Goal: Task Accomplishment & Management: Use online tool/utility

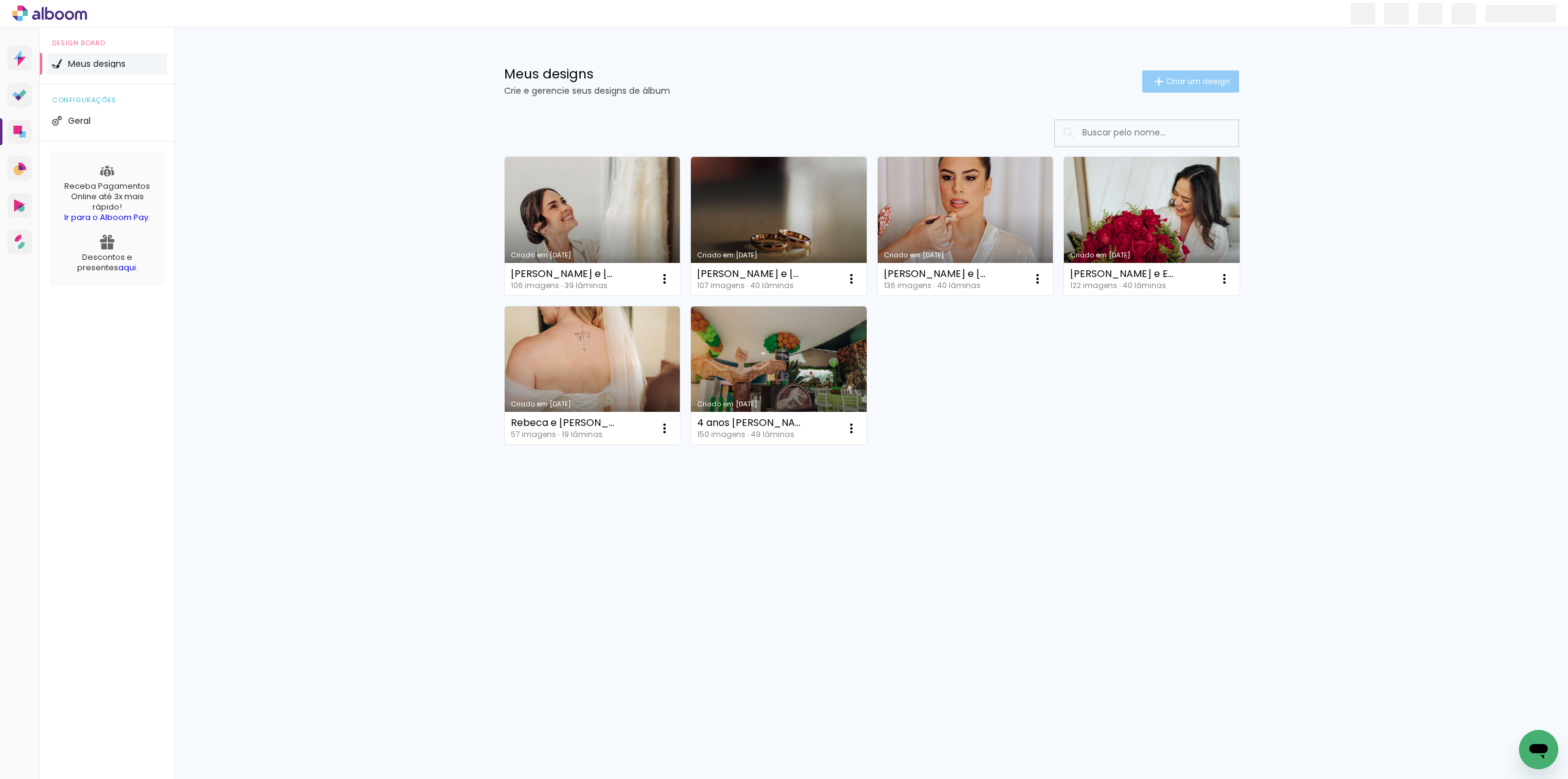
click at [1195, 83] on span "Criar um design" at bounding box center [1198, 82] width 64 height 8
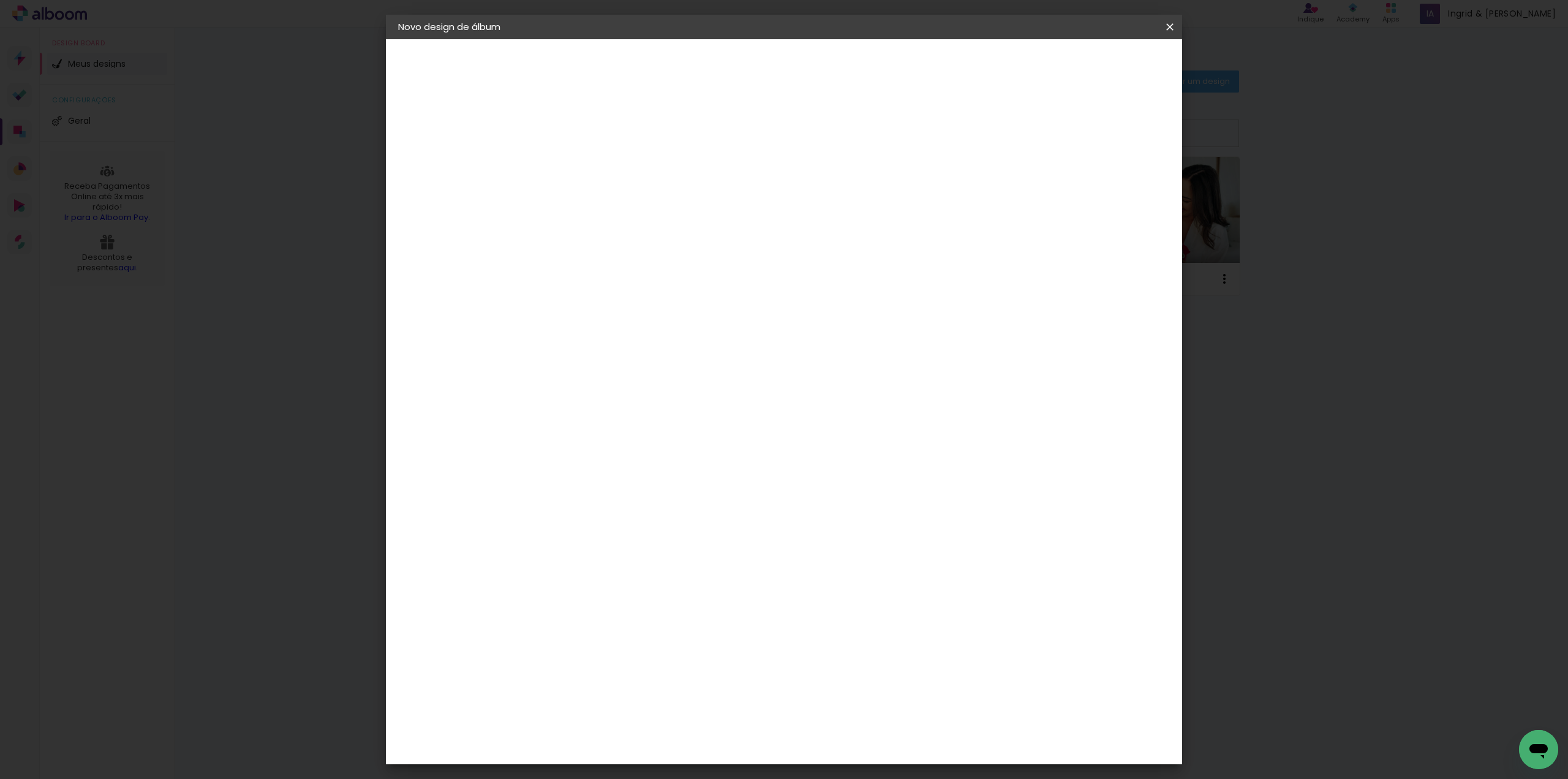
click at [598, 162] on input at bounding box center [598, 164] width 0 height 19
type input "larissa"
type paper-input "larissa"
click at [0, 0] on slot "Avançar" at bounding box center [0, 0] width 0 height 0
click at [643, 410] on div "AlfaFotoBook" at bounding box center [622, 410] width 65 height 10
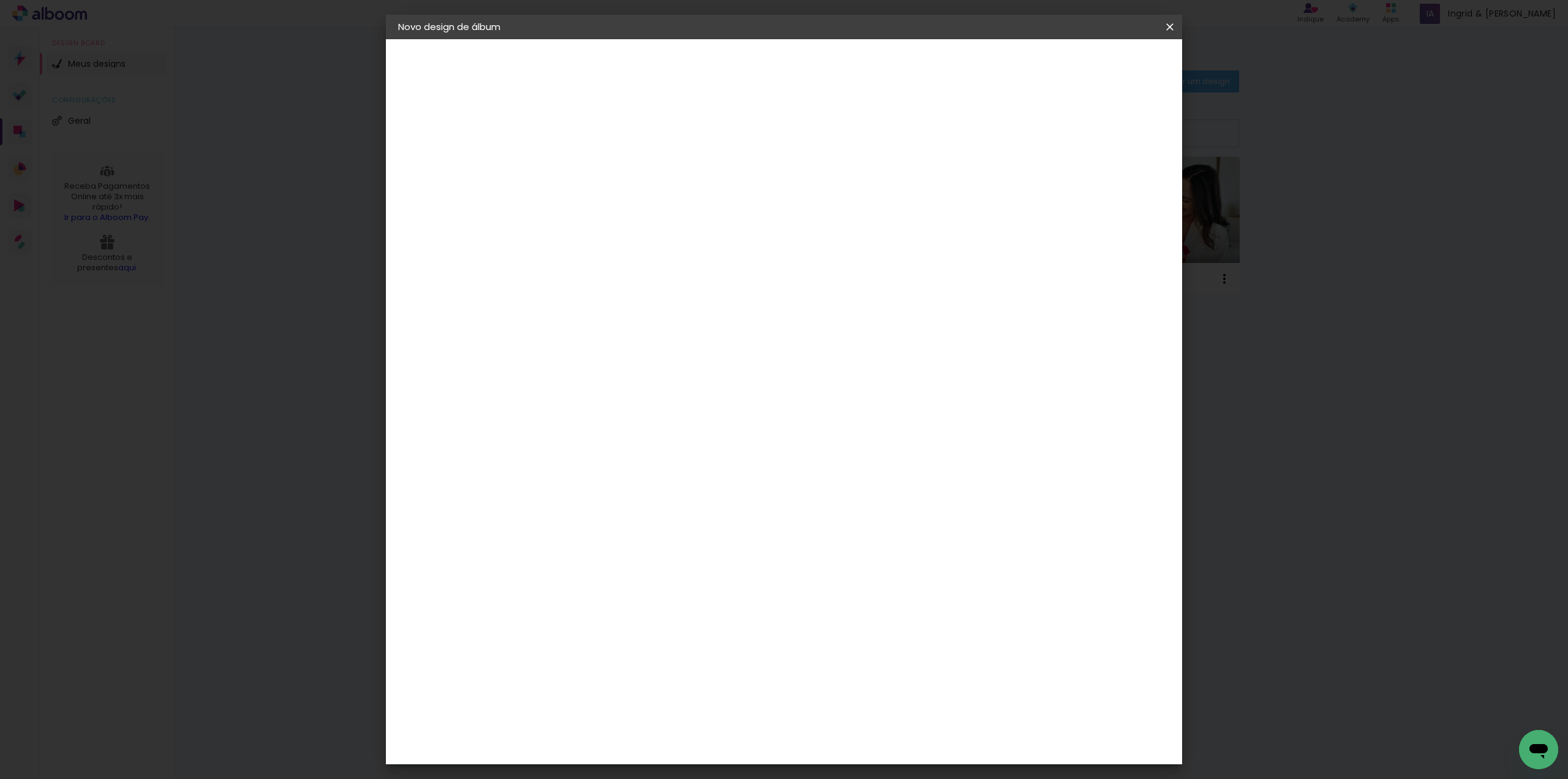
click at [0, 0] on slot "Avançar" at bounding box center [0, 0] width 0 height 0
click at [727, 329] on span "25 × 30 cm" at bounding box center [704, 341] width 46 height 25
click at [0, 0] on slot "Avançar" at bounding box center [0, 0] width 0 height 0
click at [1105, 57] on paper-button "Iniciar design" at bounding box center [1064, 65] width 81 height 21
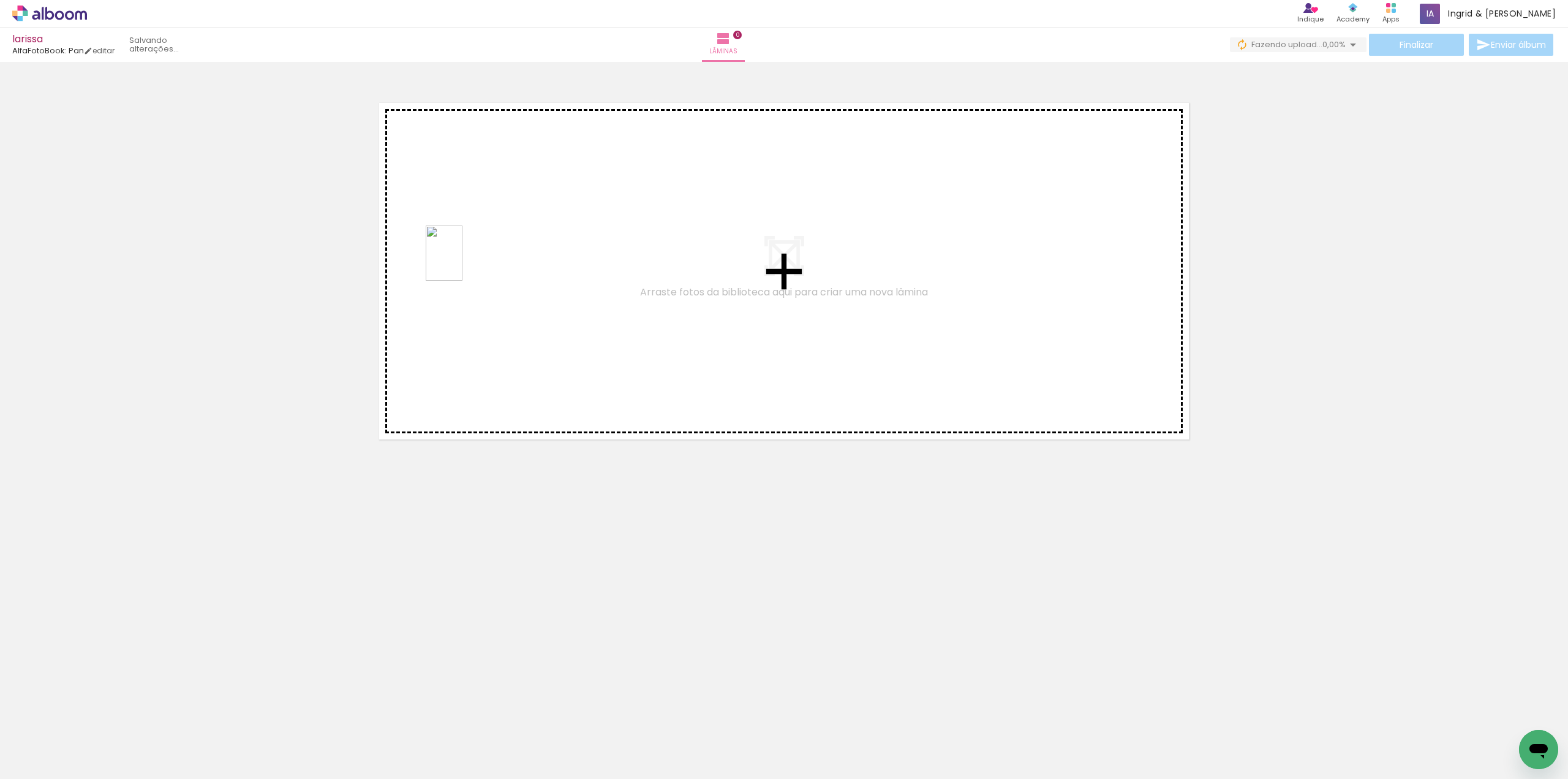
drag, startPoint x: 193, startPoint y: 739, endPoint x: 462, endPoint y: 262, distance: 547.6
click at [462, 262] on quentale-workspace at bounding box center [784, 390] width 1568 height 779
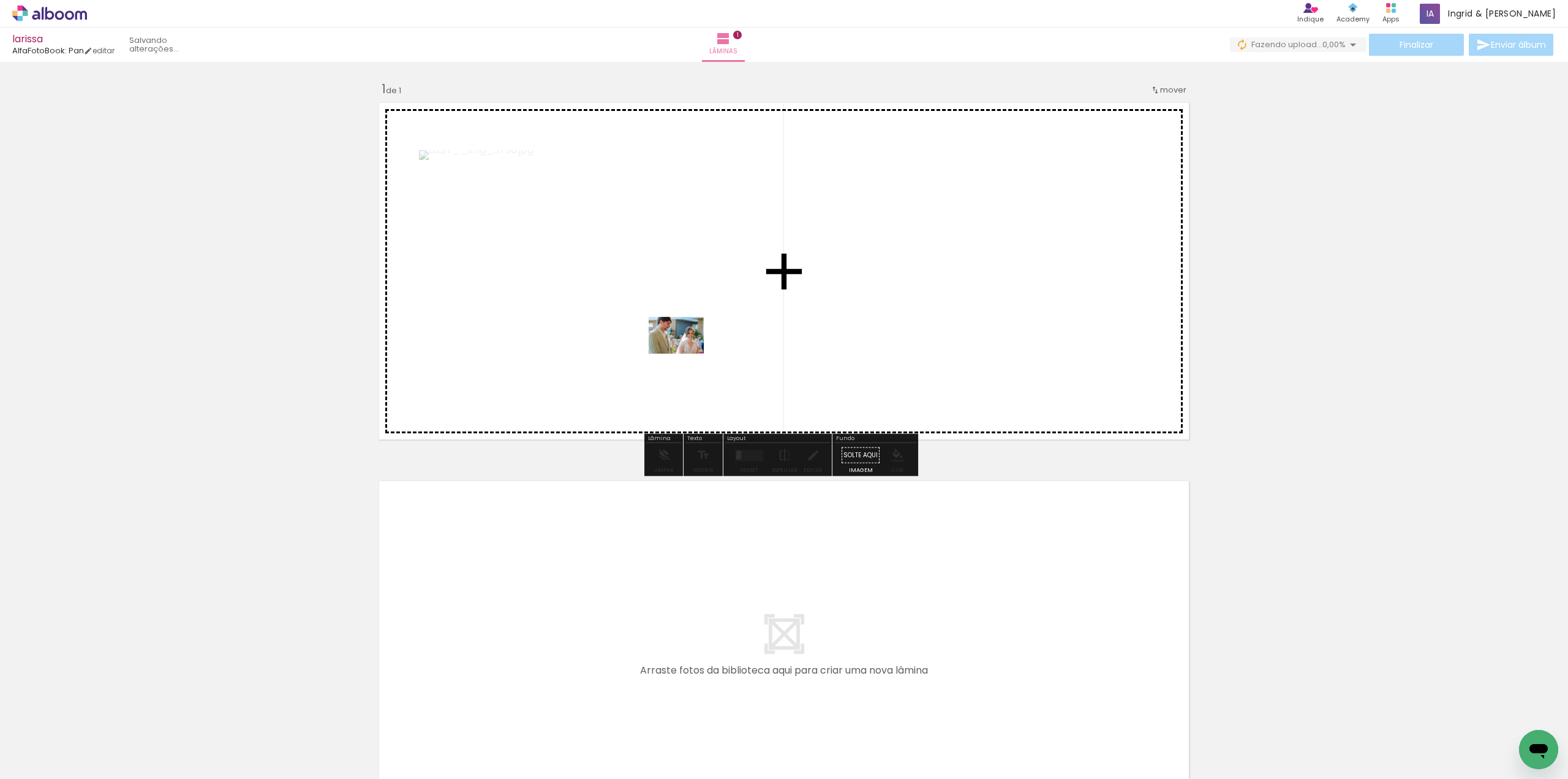
drag, startPoint x: 129, startPoint y: 740, endPoint x: 685, endPoint y: 354, distance: 676.9
click at [685, 354] on quentale-workspace at bounding box center [784, 390] width 1568 height 779
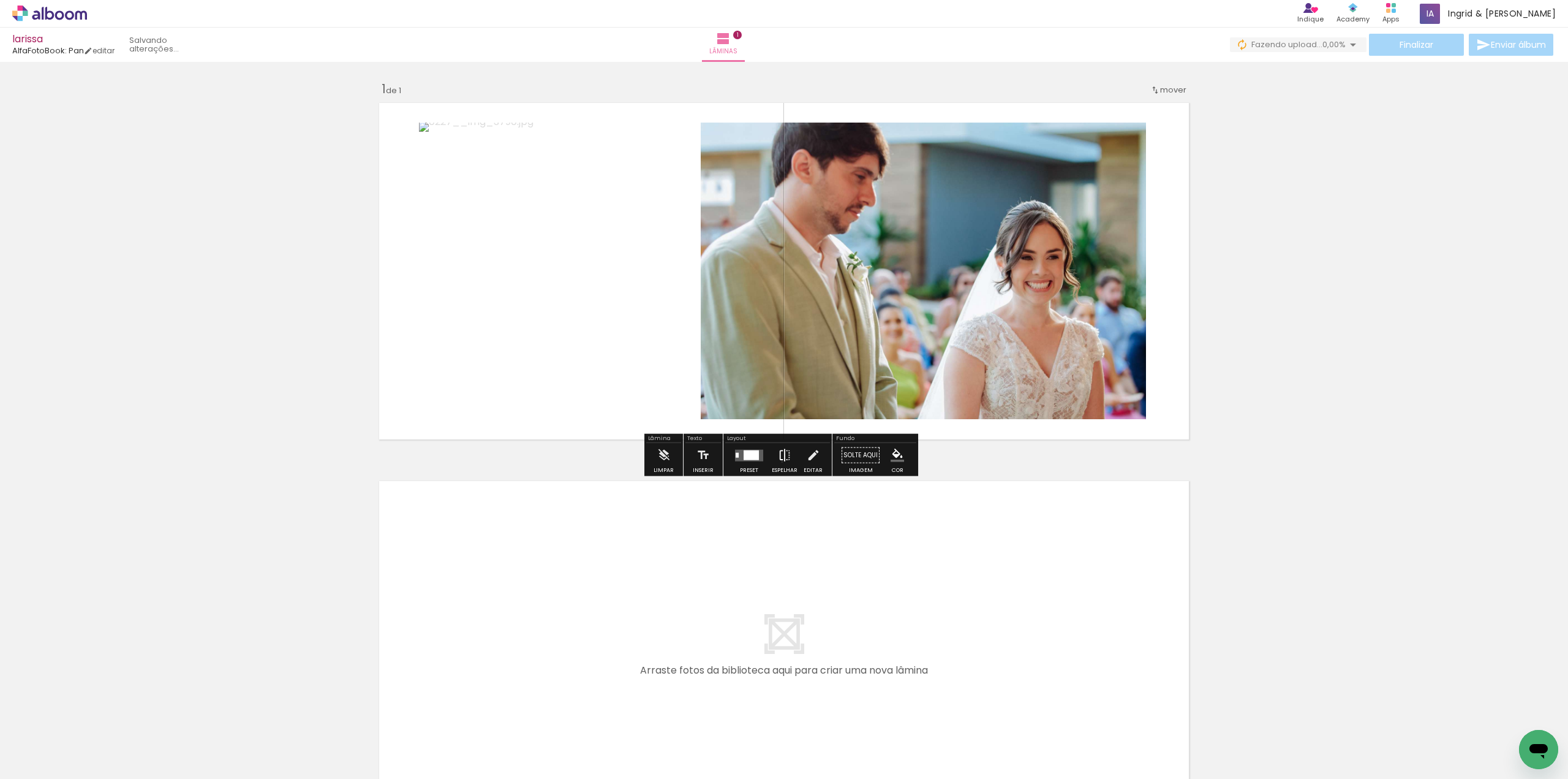
click at [779, 461] on iron-icon at bounding box center [784, 455] width 14 height 25
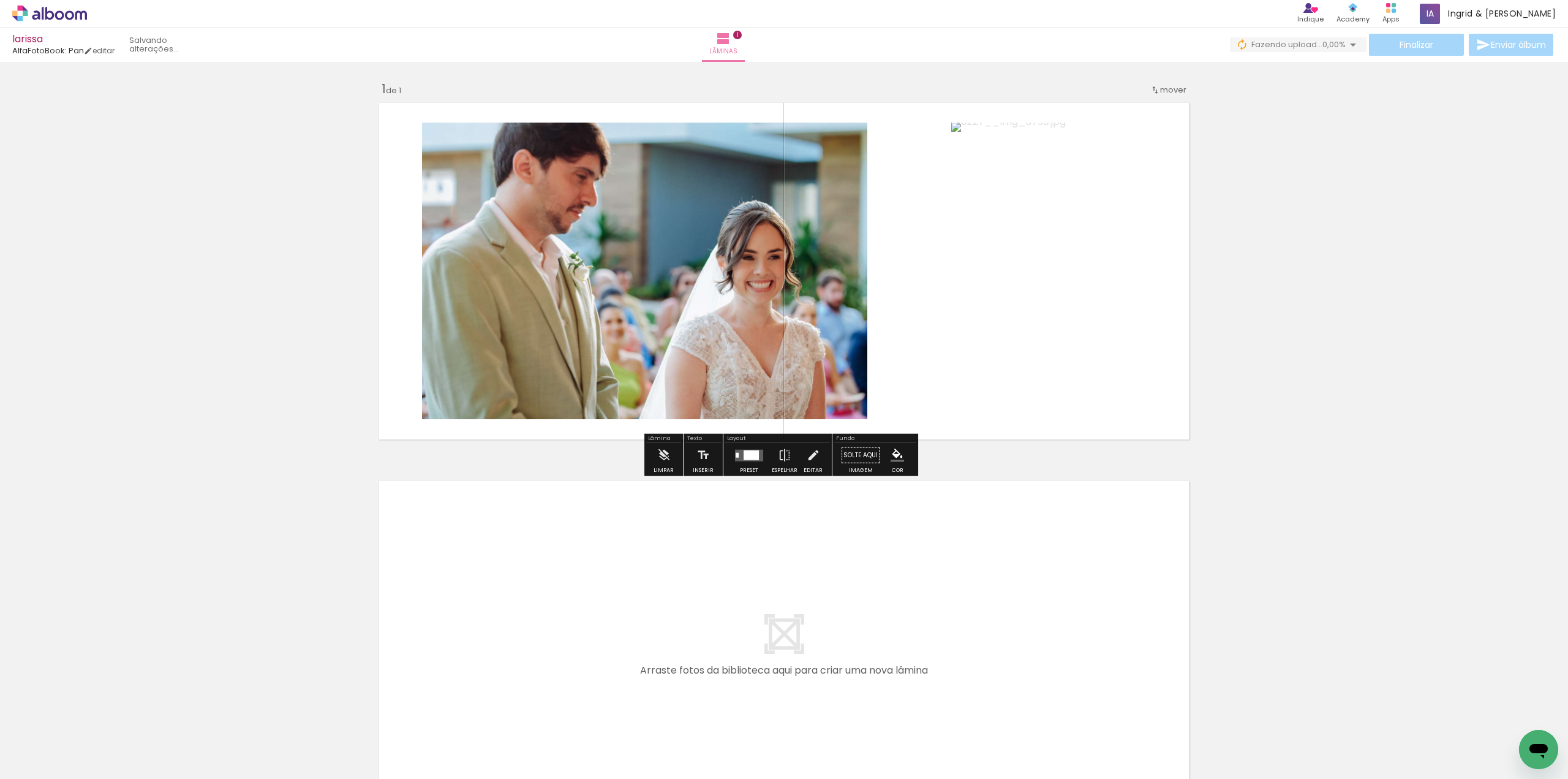
click at [747, 455] on div at bounding box center [751, 454] width 15 height 10
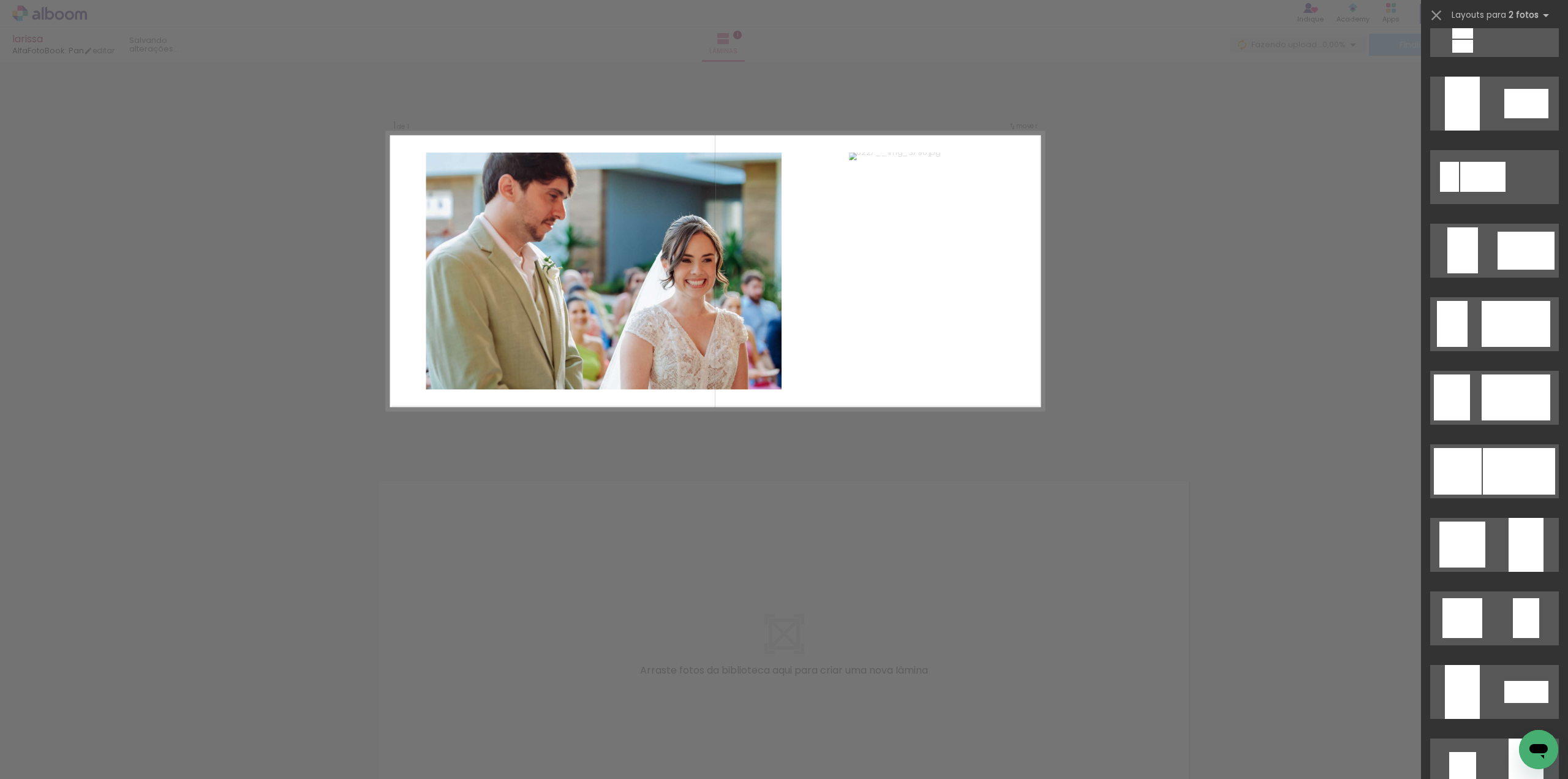
scroll to position [735, 0]
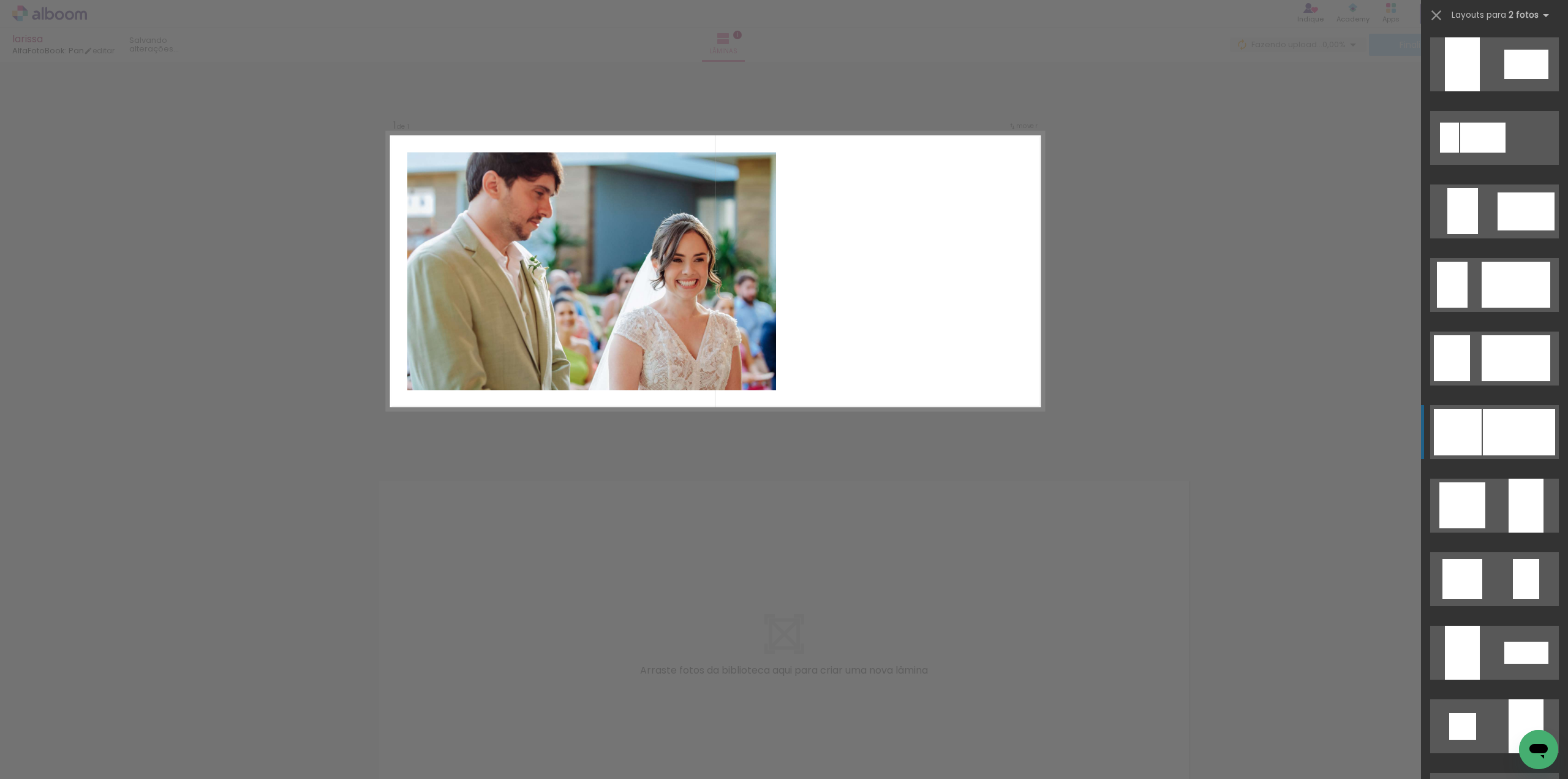
click at [1456, 429] on div at bounding box center [1457, 431] width 48 height 47
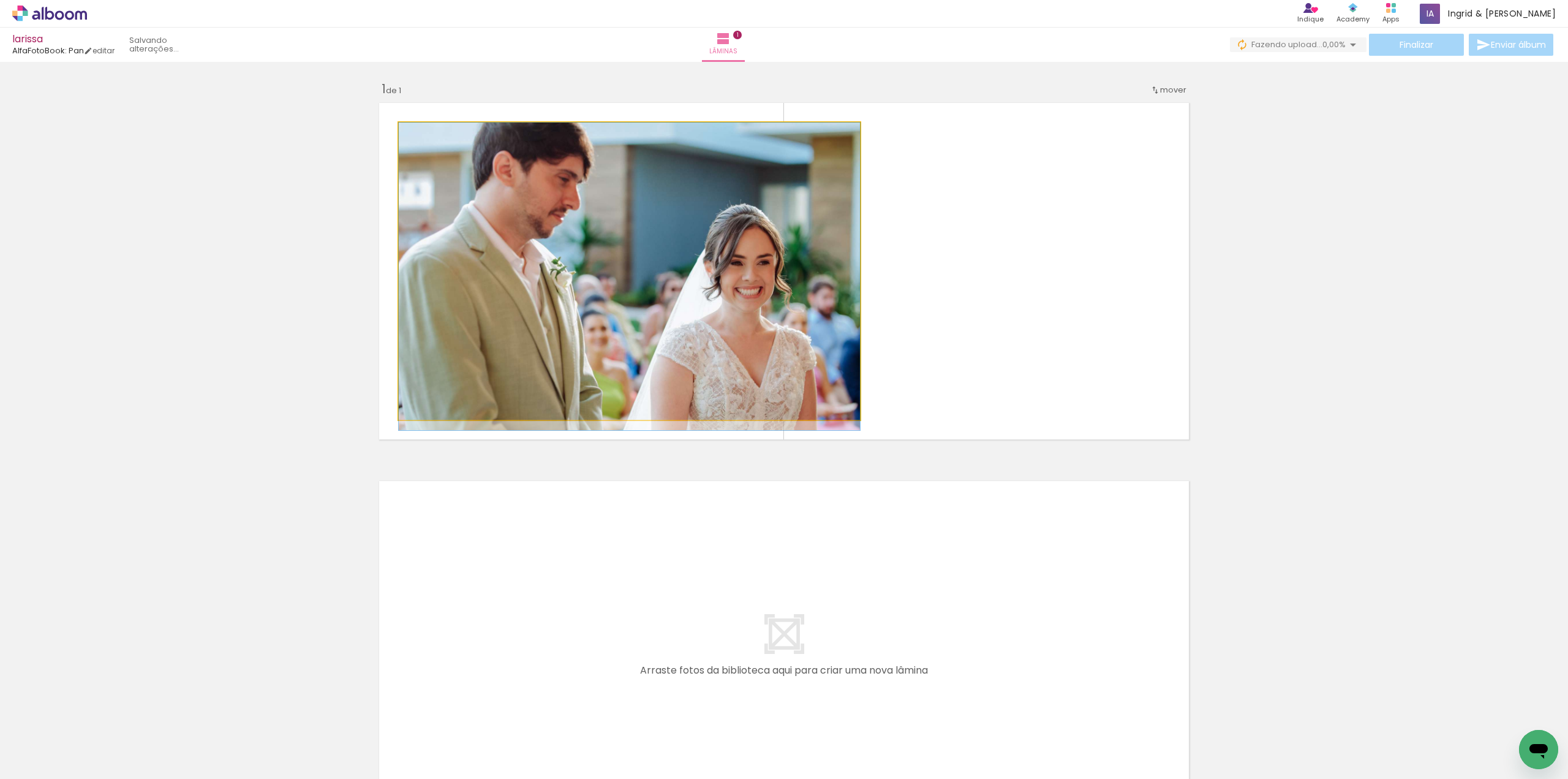
drag, startPoint x: 717, startPoint y: 240, endPoint x: 711, endPoint y: 248, distance: 10.0
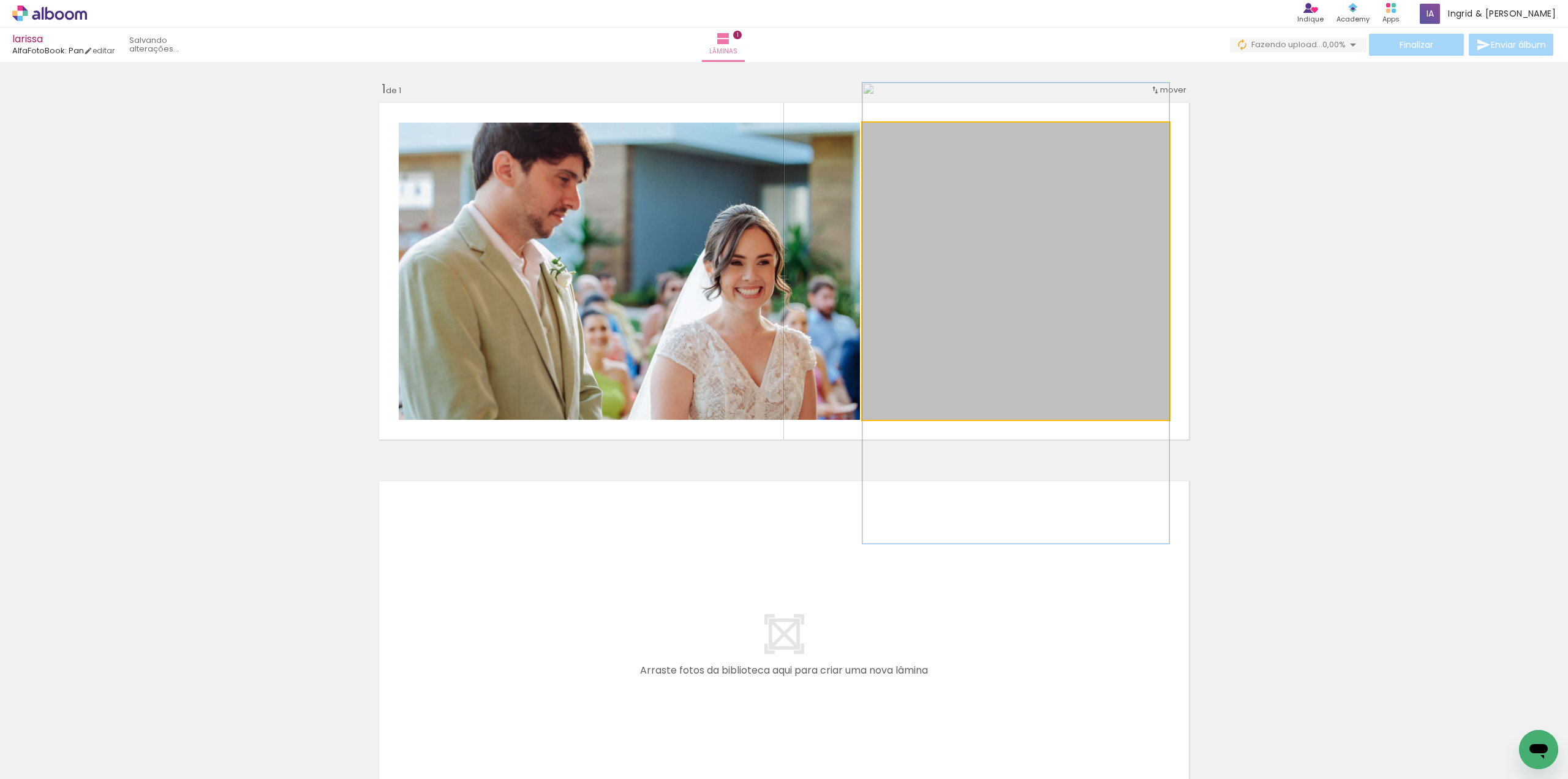
drag, startPoint x: 964, startPoint y: 205, endPoint x: 979, endPoint y: 248, distance: 45.5
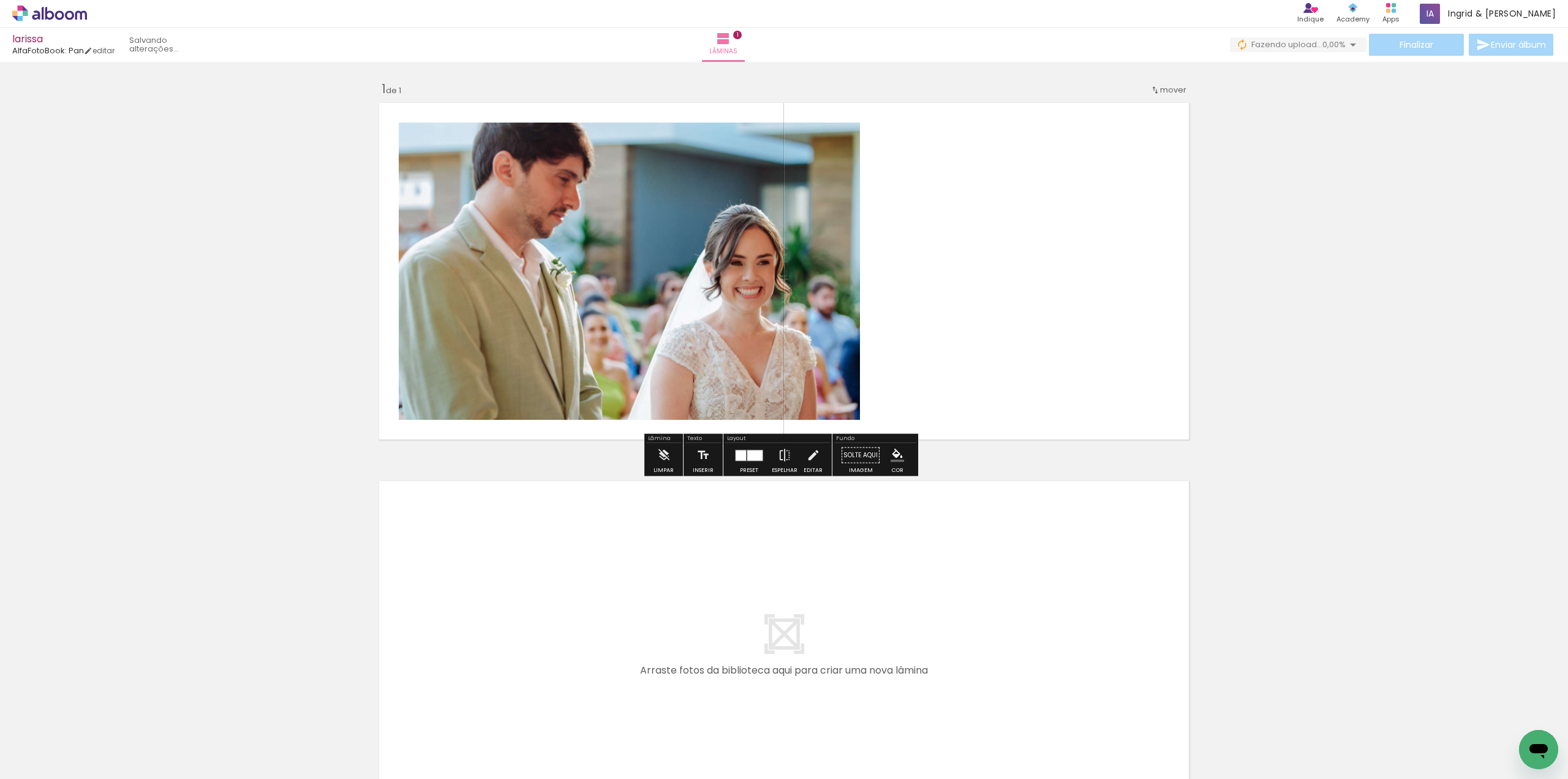
click at [755, 457] on div at bounding box center [754, 454] width 15 height 10
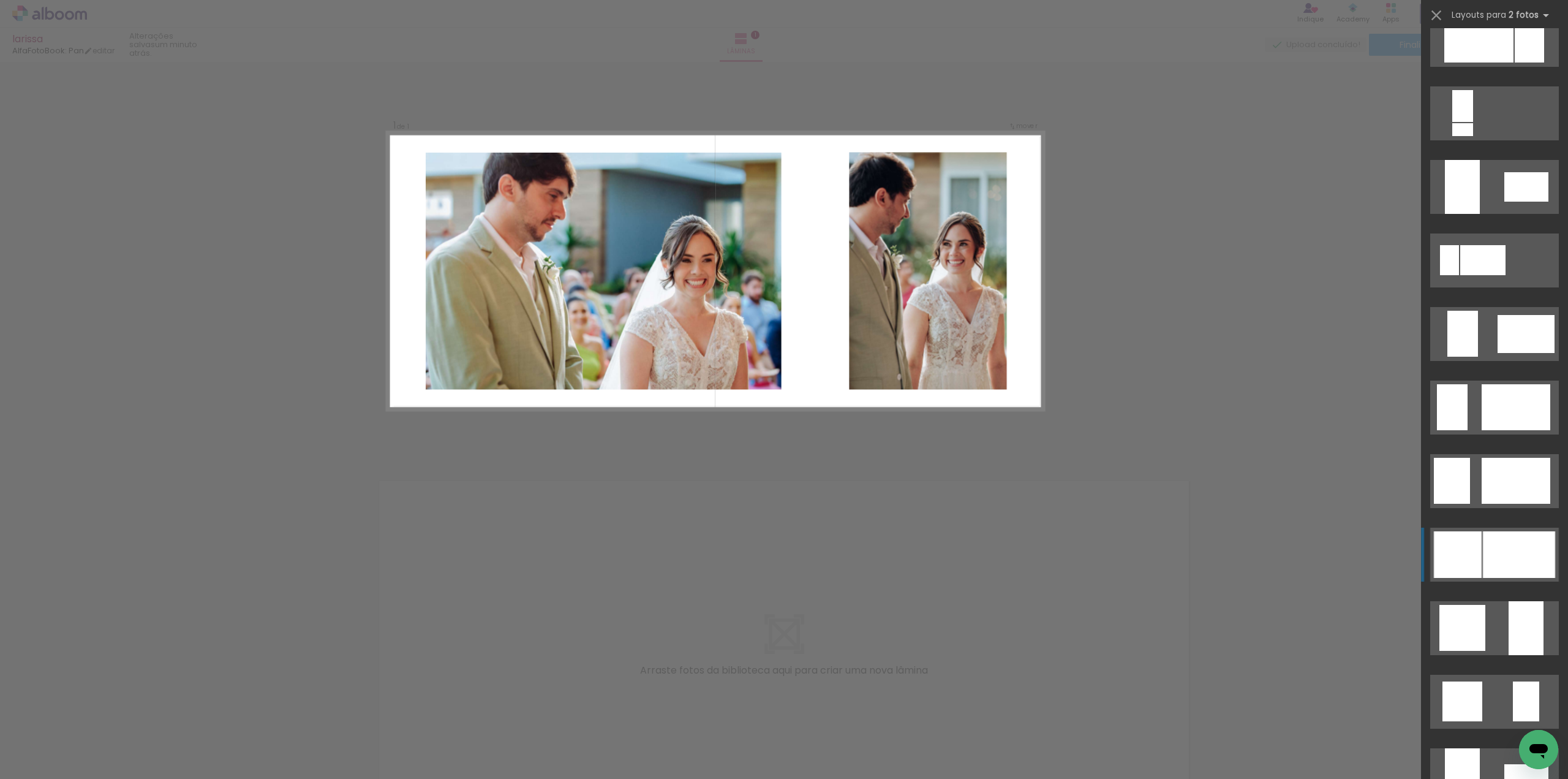
scroll to position [368, 0]
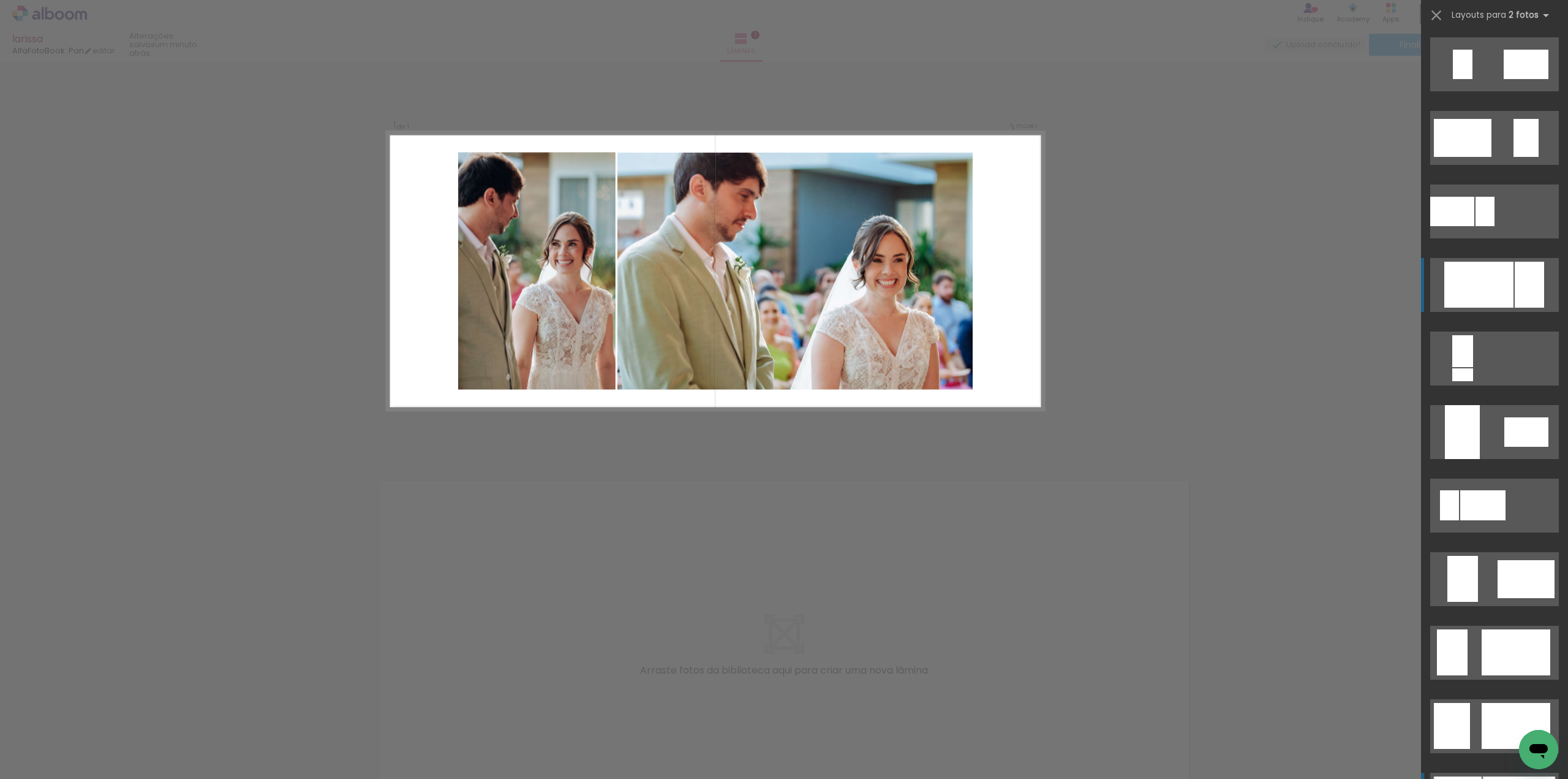
click at [1489, 296] on div at bounding box center [1478, 285] width 70 height 46
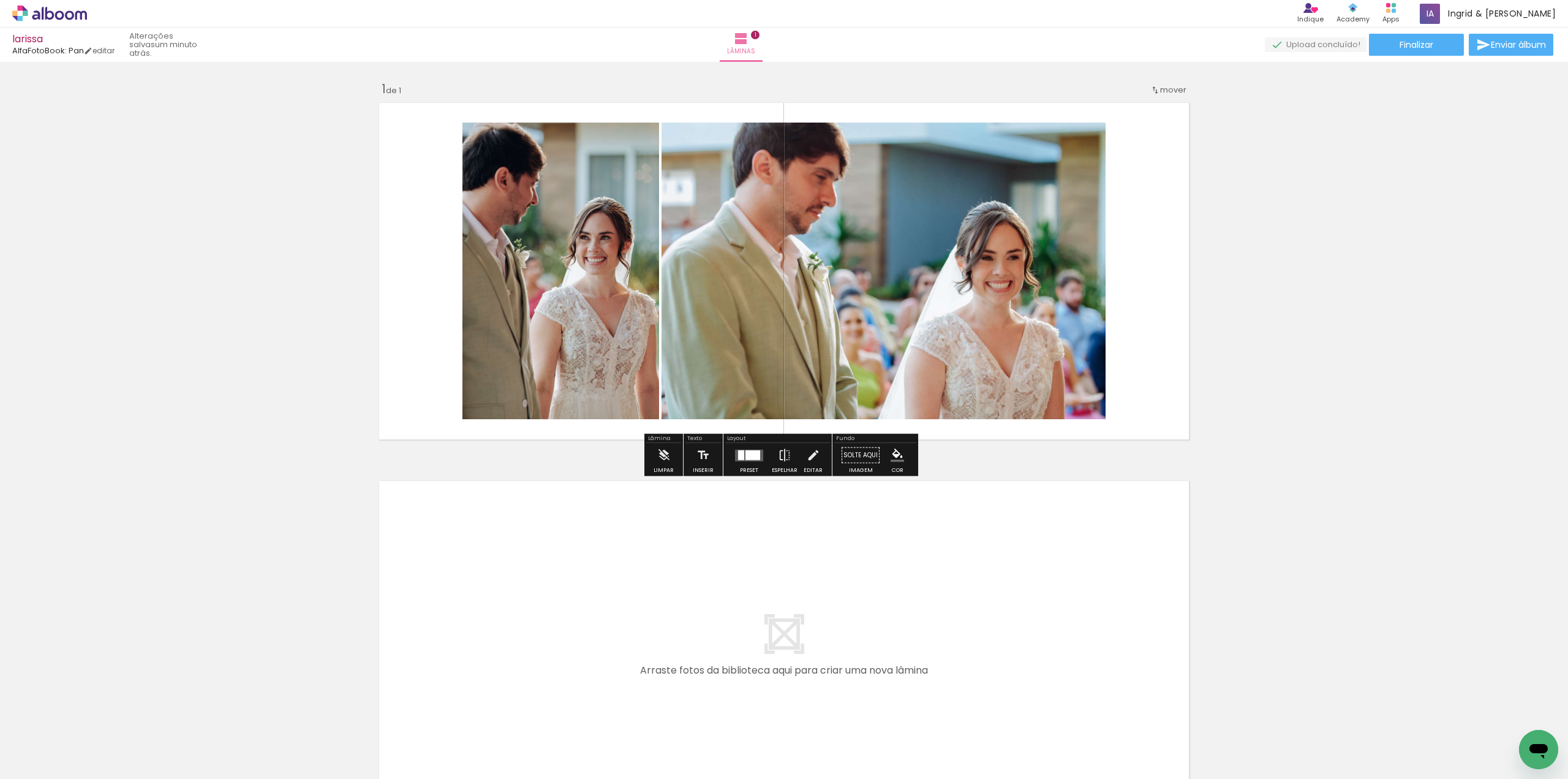
click at [536, 269] on quentale-photo at bounding box center [560, 271] width 196 height 297
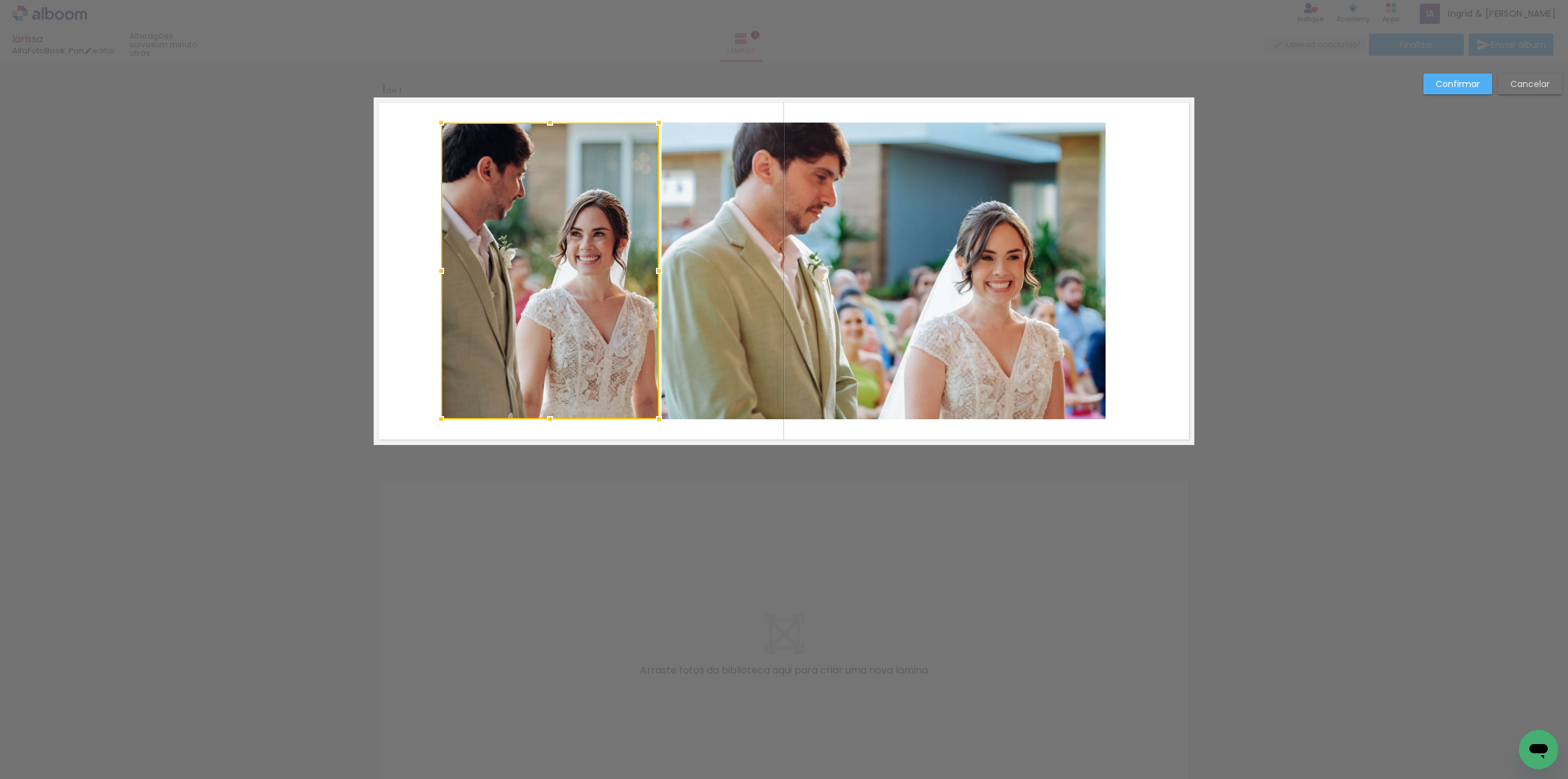
drag, startPoint x: 457, startPoint y: 271, endPoint x: 435, endPoint y: 275, distance: 22.4
click at [435, 275] on div at bounding box center [441, 271] width 25 height 25
click at [0, 0] on slot "Cancelar" at bounding box center [0, 0] width 0 height 0
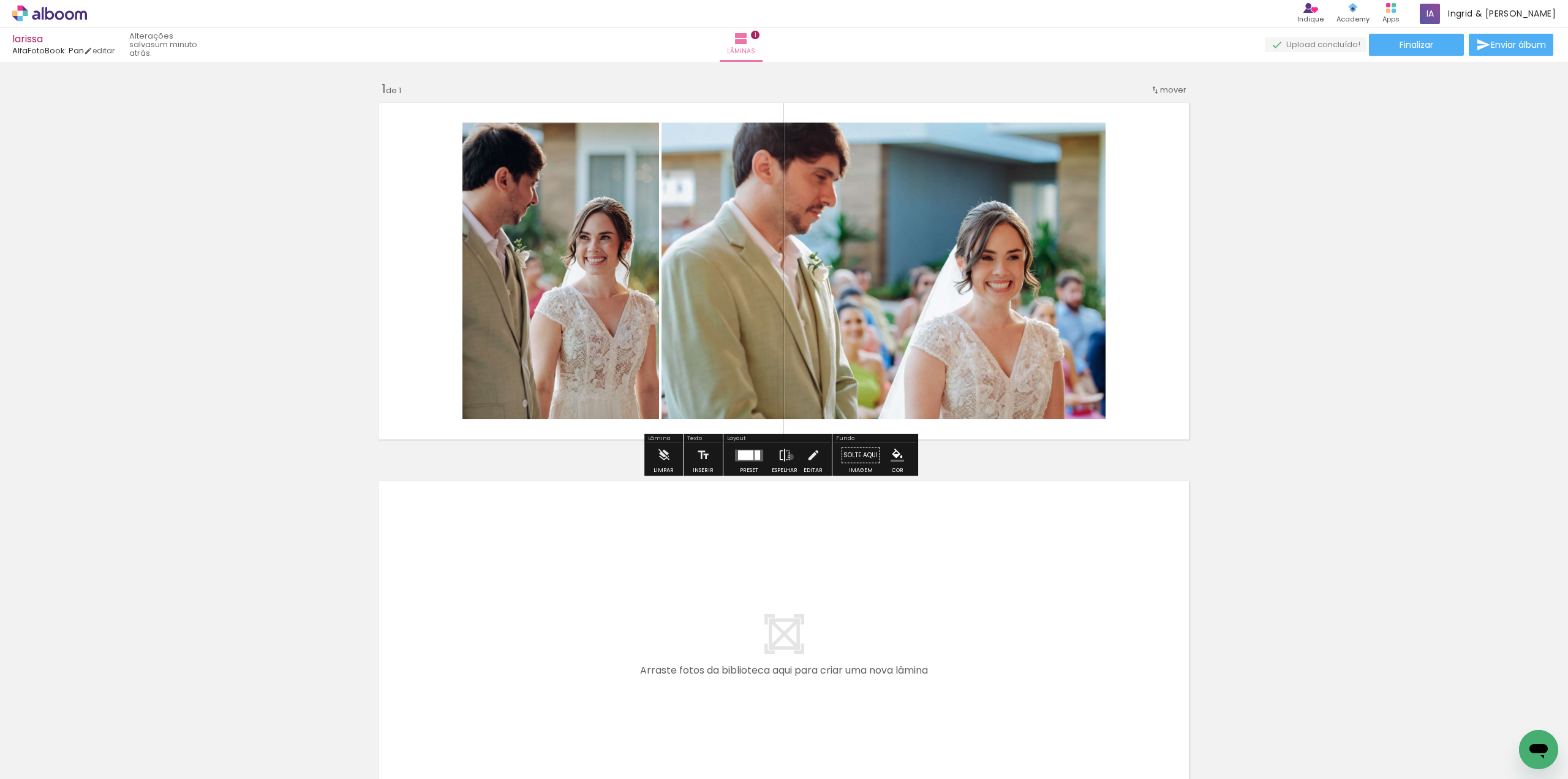
click at [786, 456] on iron-icon at bounding box center [784, 455] width 14 height 25
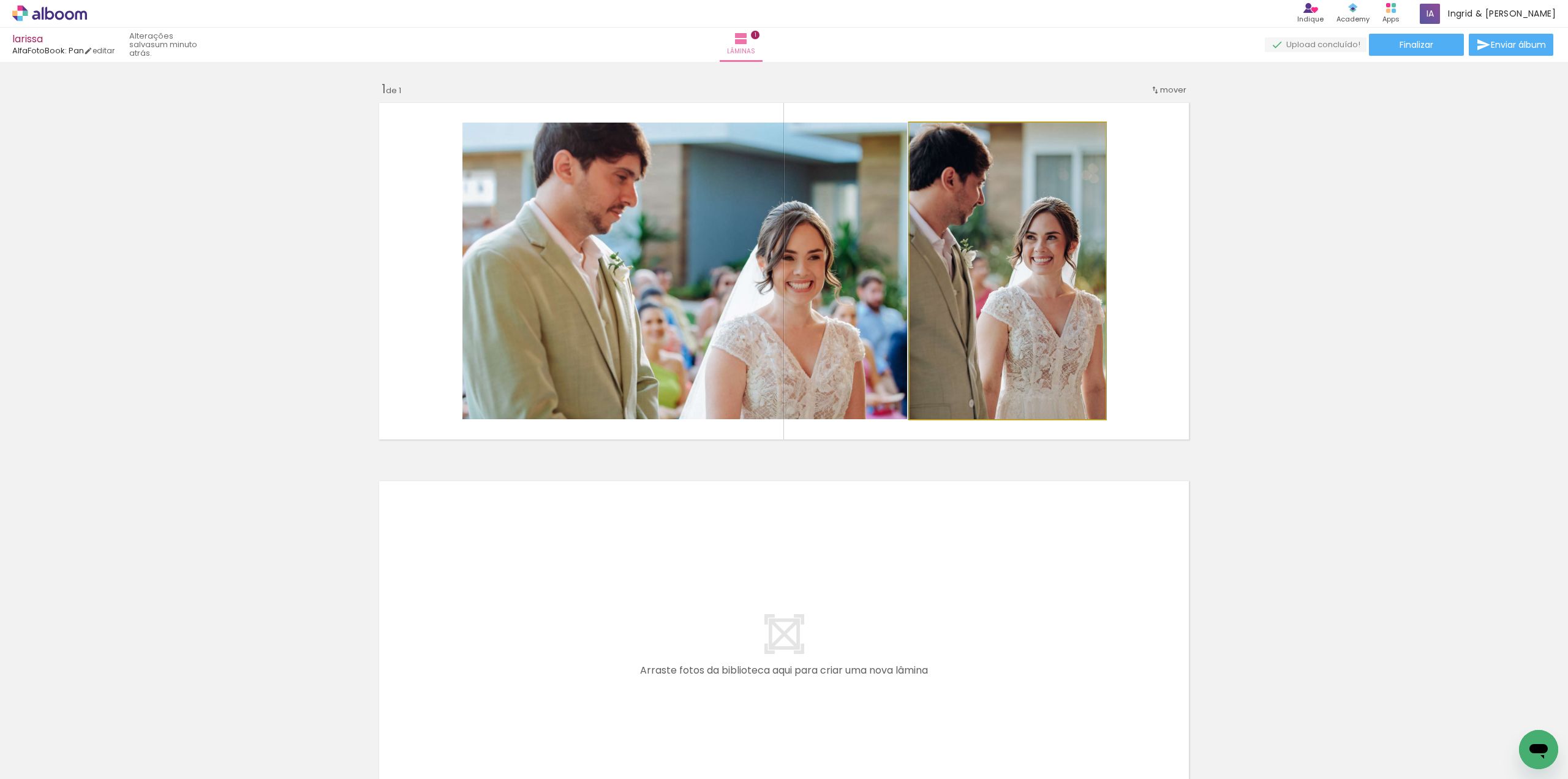
click at [1025, 268] on quentale-photo at bounding box center [1007, 271] width 196 height 297
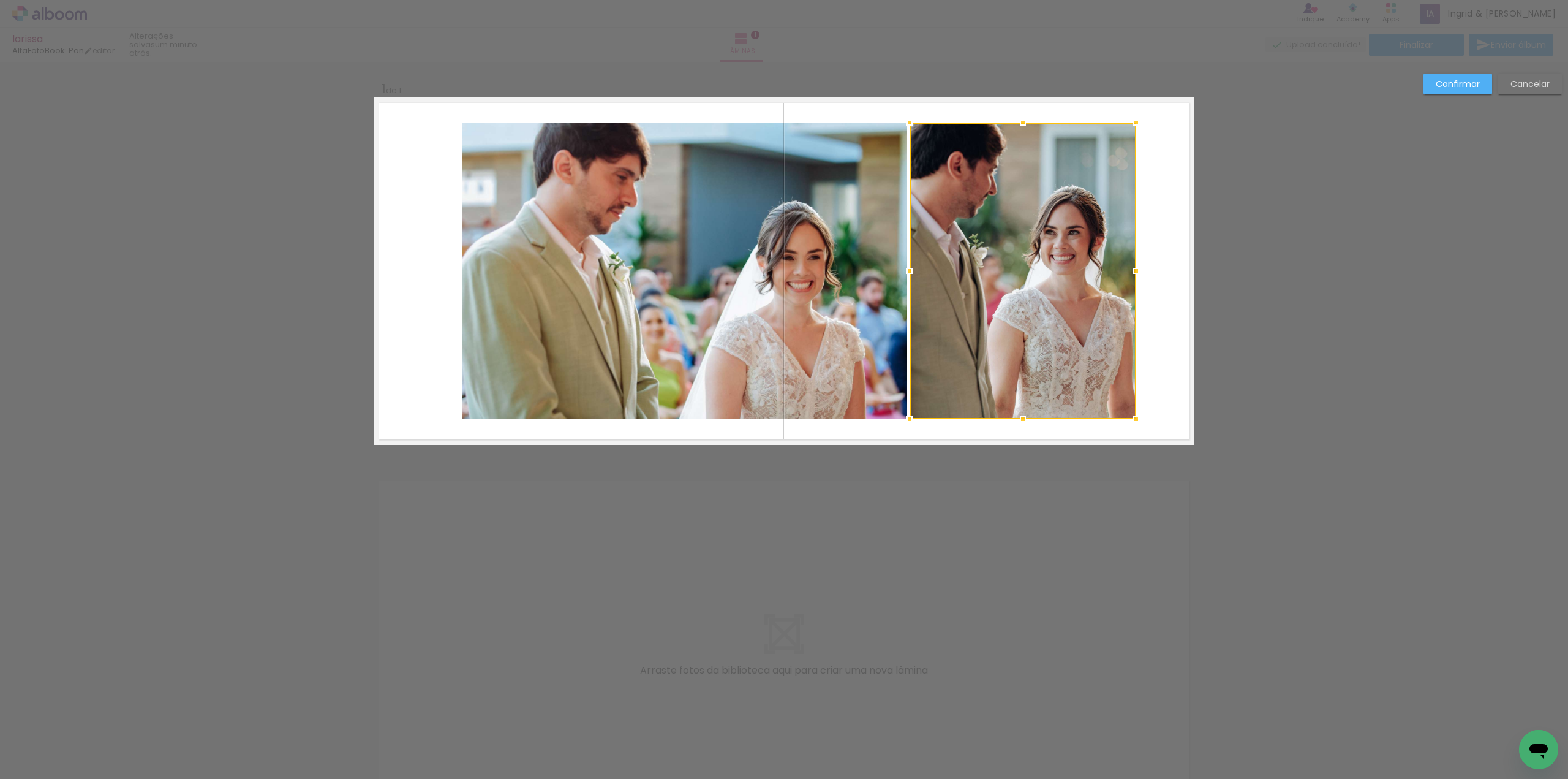
drag, startPoint x: 1108, startPoint y: 273, endPoint x: 1103, endPoint y: 277, distance: 6.4
click at [1139, 278] on div at bounding box center [1136, 271] width 25 height 25
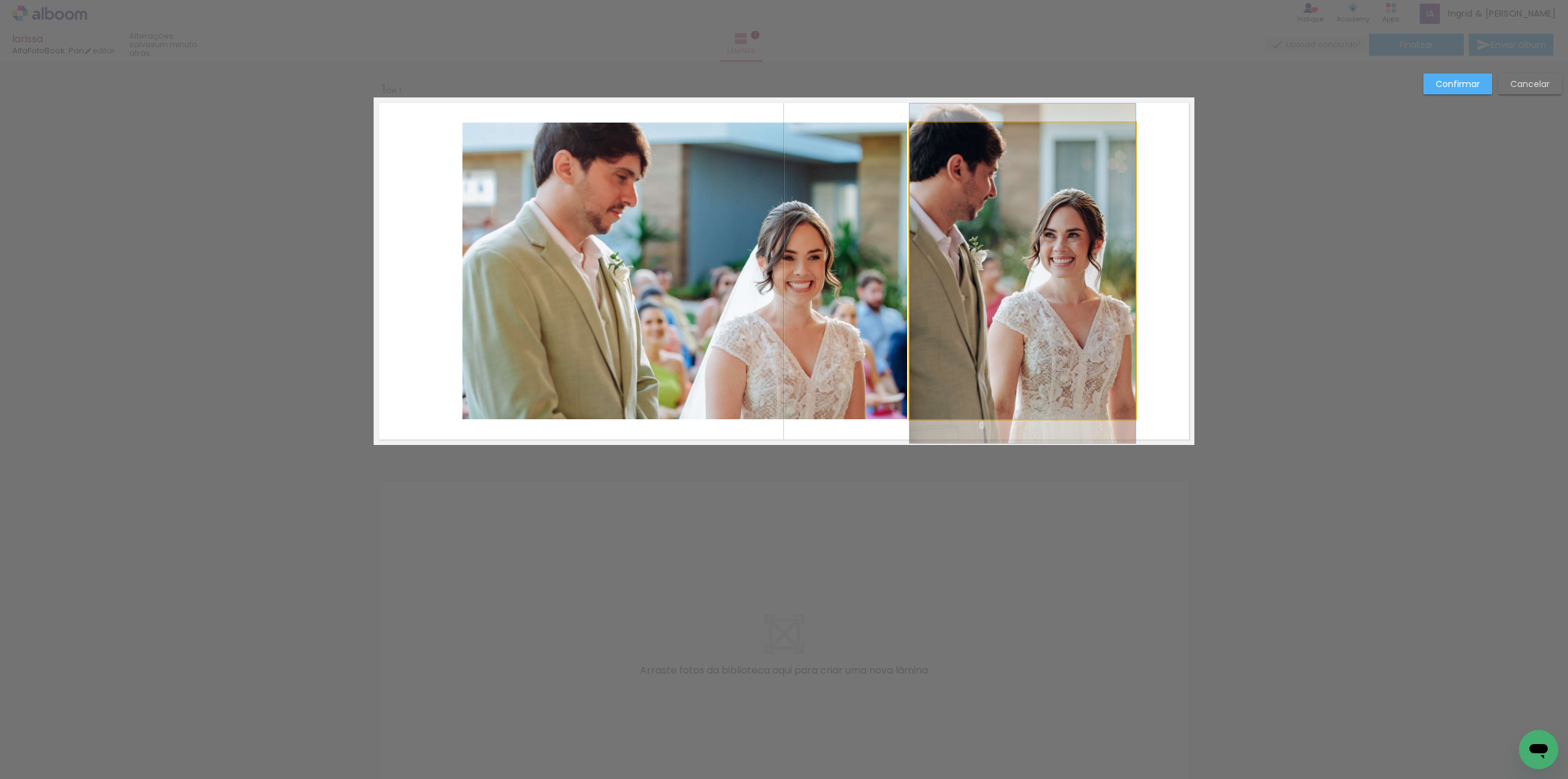
drag, startPoint x: 1083, startPoint y: 277, endPoint x: 1103, endPoint y: 279, distance: 20.1
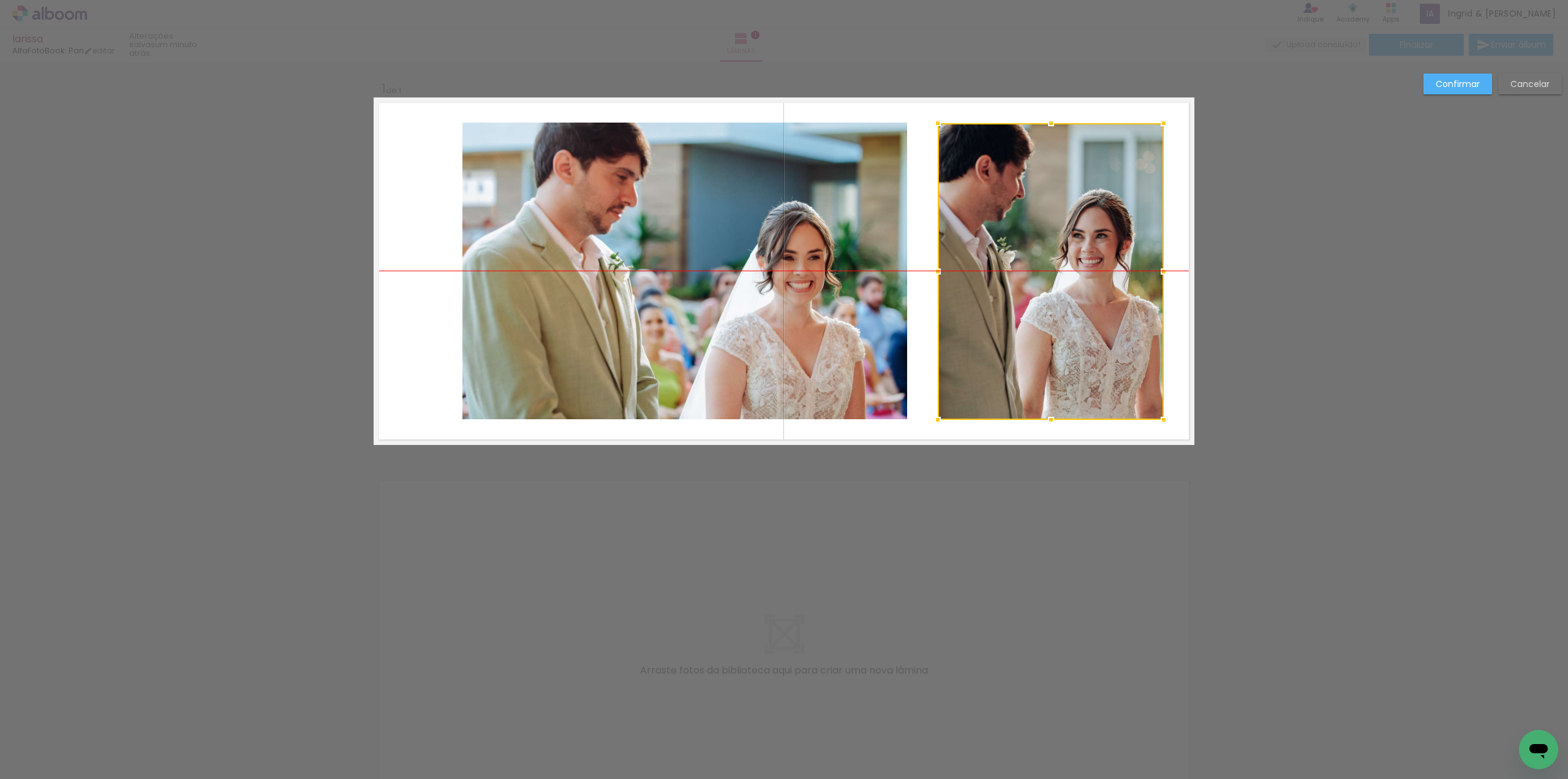
drag, startPoint x: 1037, startPoint y: 249, endPoint x: 1065, endPoint y: 249, distance: 28.0
click at [1065, 249] on div at bounding box center [1050, 272] width 226 height 297
click at [852, 240] on quentale-photo at bounding box center [684, 271] width 445 height 297
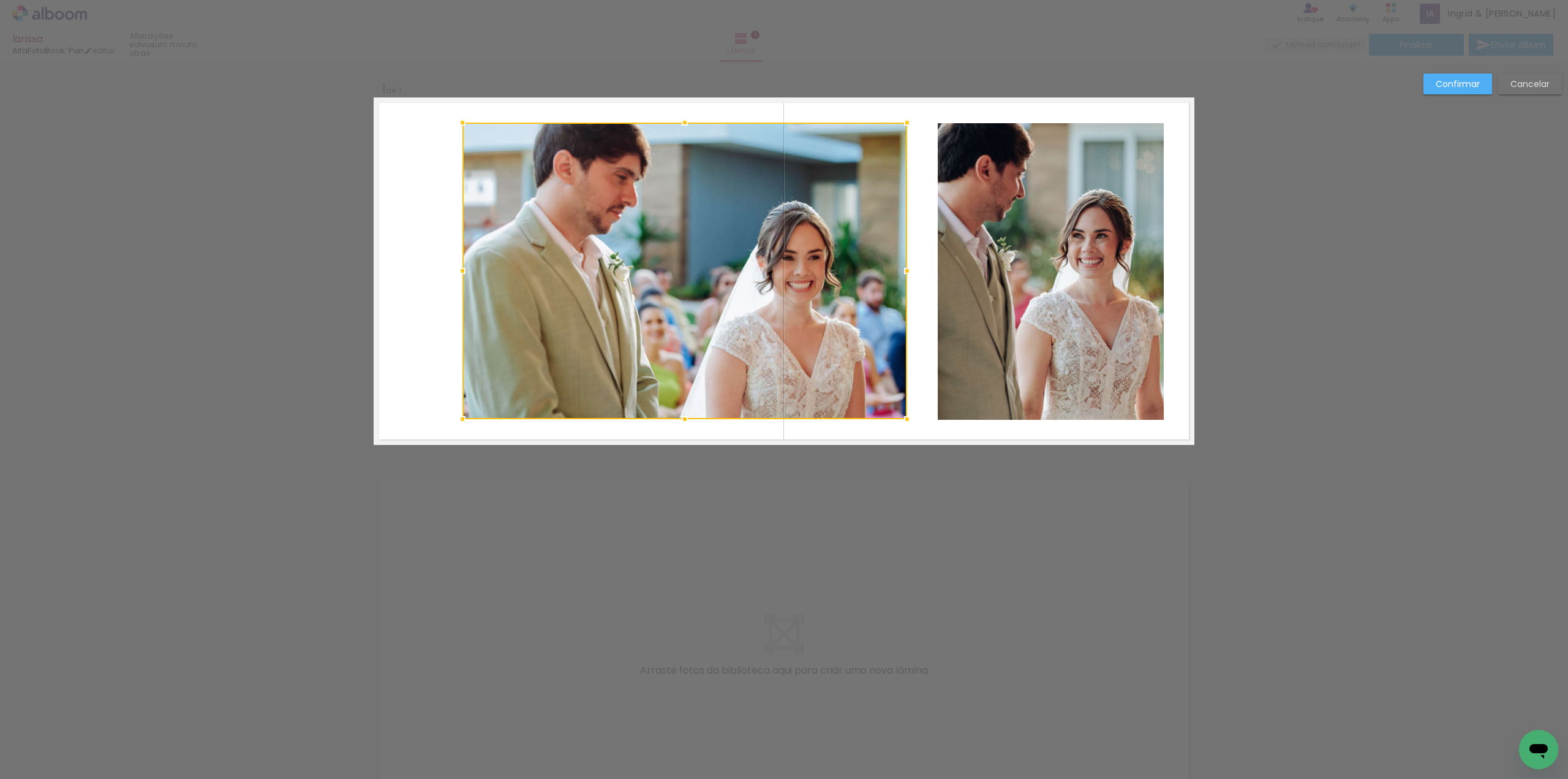
click at [852, 240] on div at bounding box center [684, 271] width 445 height 297
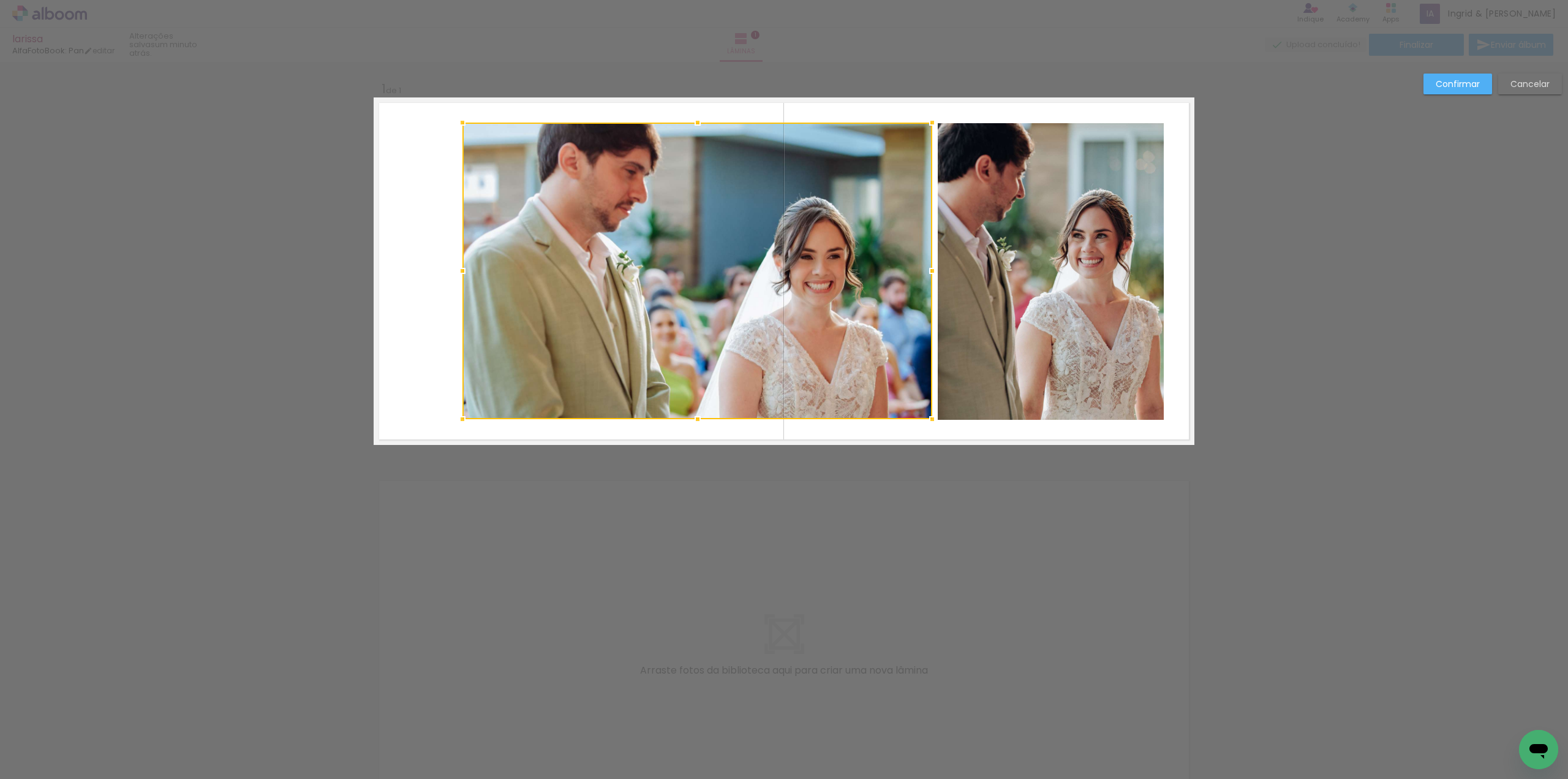
drag, startPoint x: 906, startPoint y: 268, endPoint x: 932, endPoint y: 272, distance: 26.3
click at [932, 272] on div at bounding box center [932, 271] width 25 height 25
click at [489, 248] on quentale-photo at bounding box center [697, 271] width 470 height 297
click at [489, 248] on div at bounding box center [697, 271] width 470 height 297
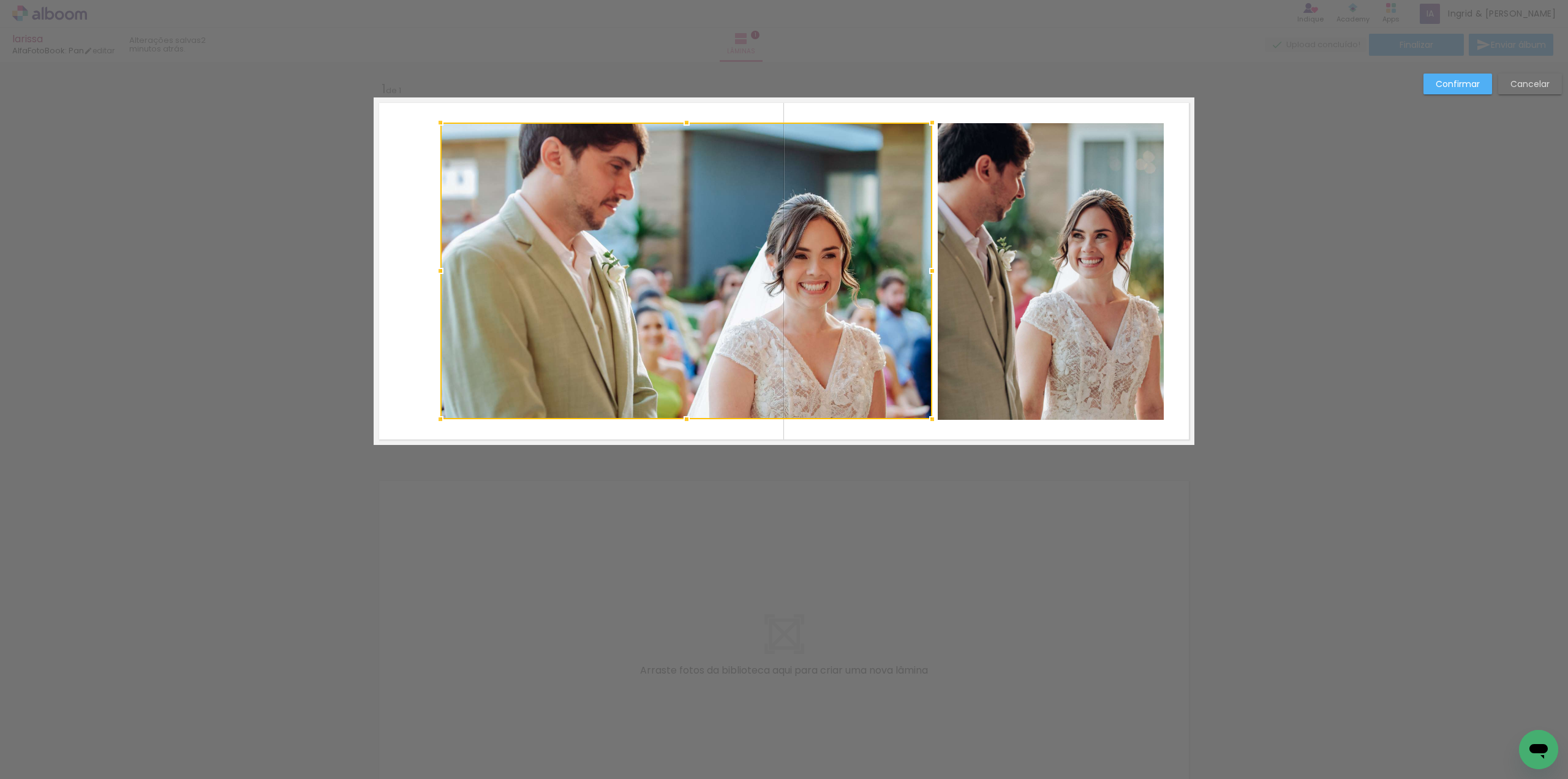
drag, startPoint x: 458, startPoint y: 270, endPoint x: 436, endPoint y: 275, distance: 22.6
click at [436, 275] on div at bounding box center [440, 271] width 25 height 25
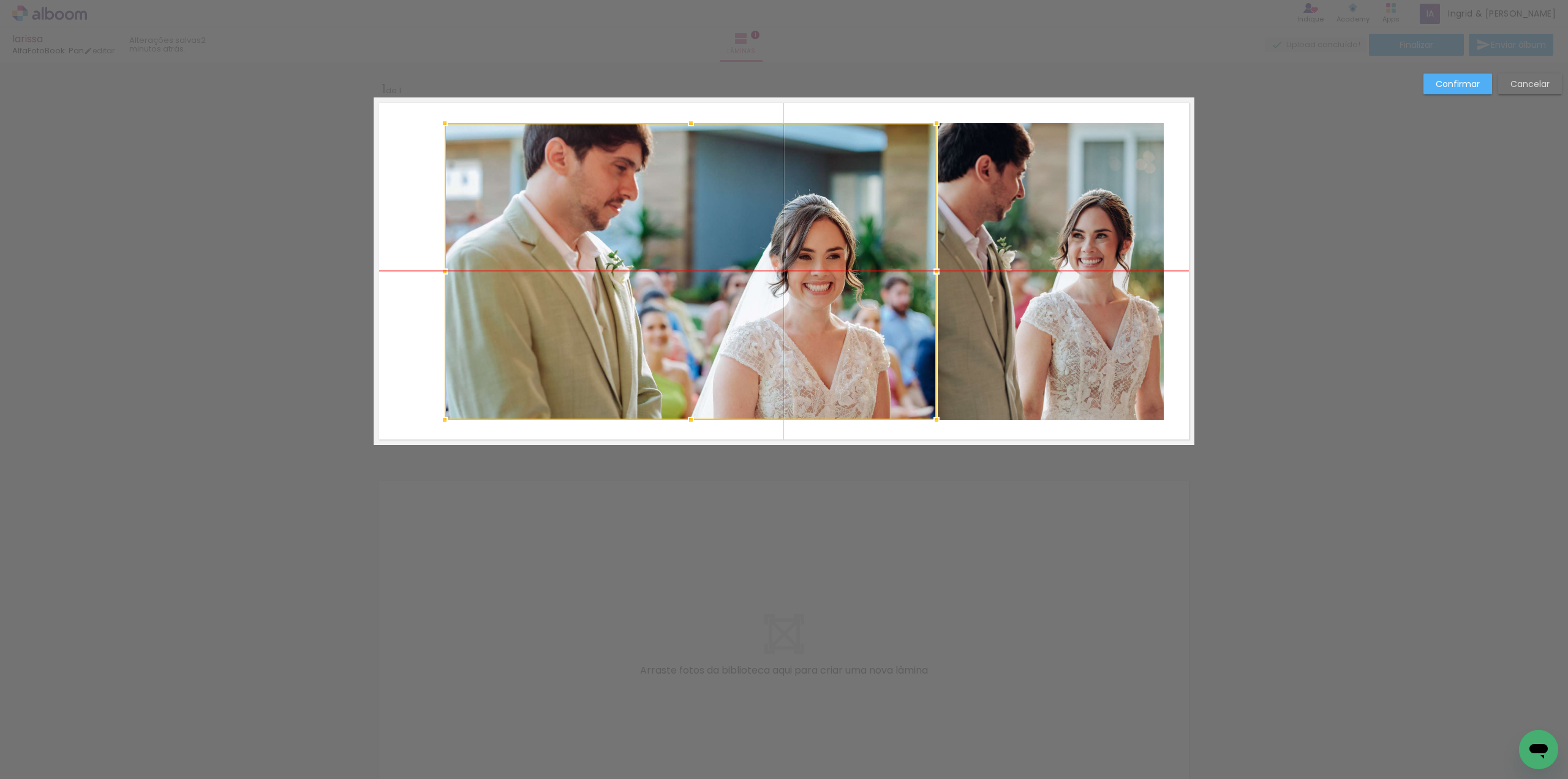
click at [559, 258] on div at bounding box center [691, 272] width 492 height 297
click at [0, 0] on slot "Cancelar" at bounding box center [0, 0] width 0 height 0
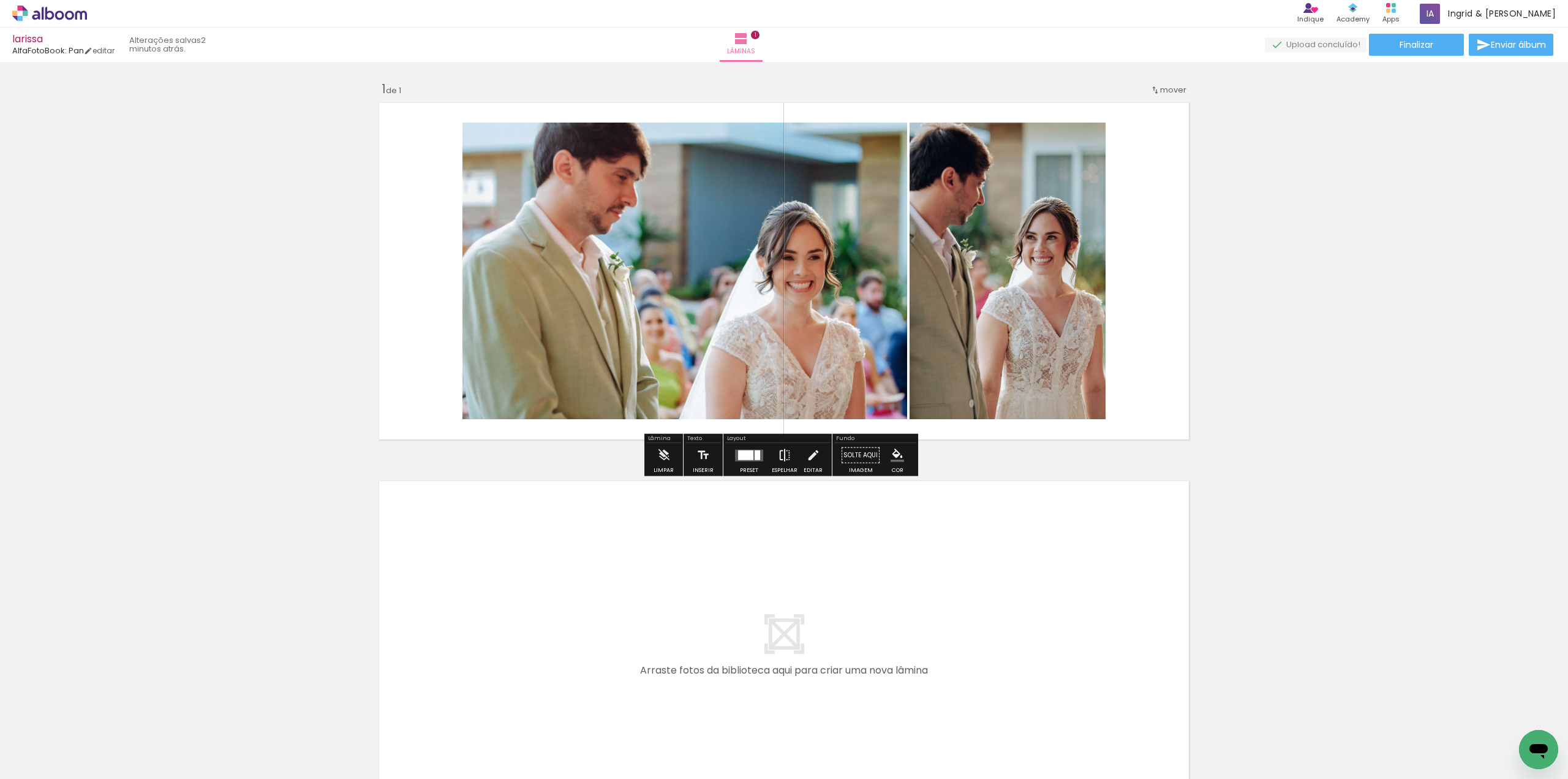
click at [785, 457] on iron-icon at bounding box center [784, 455] width 14 height 25
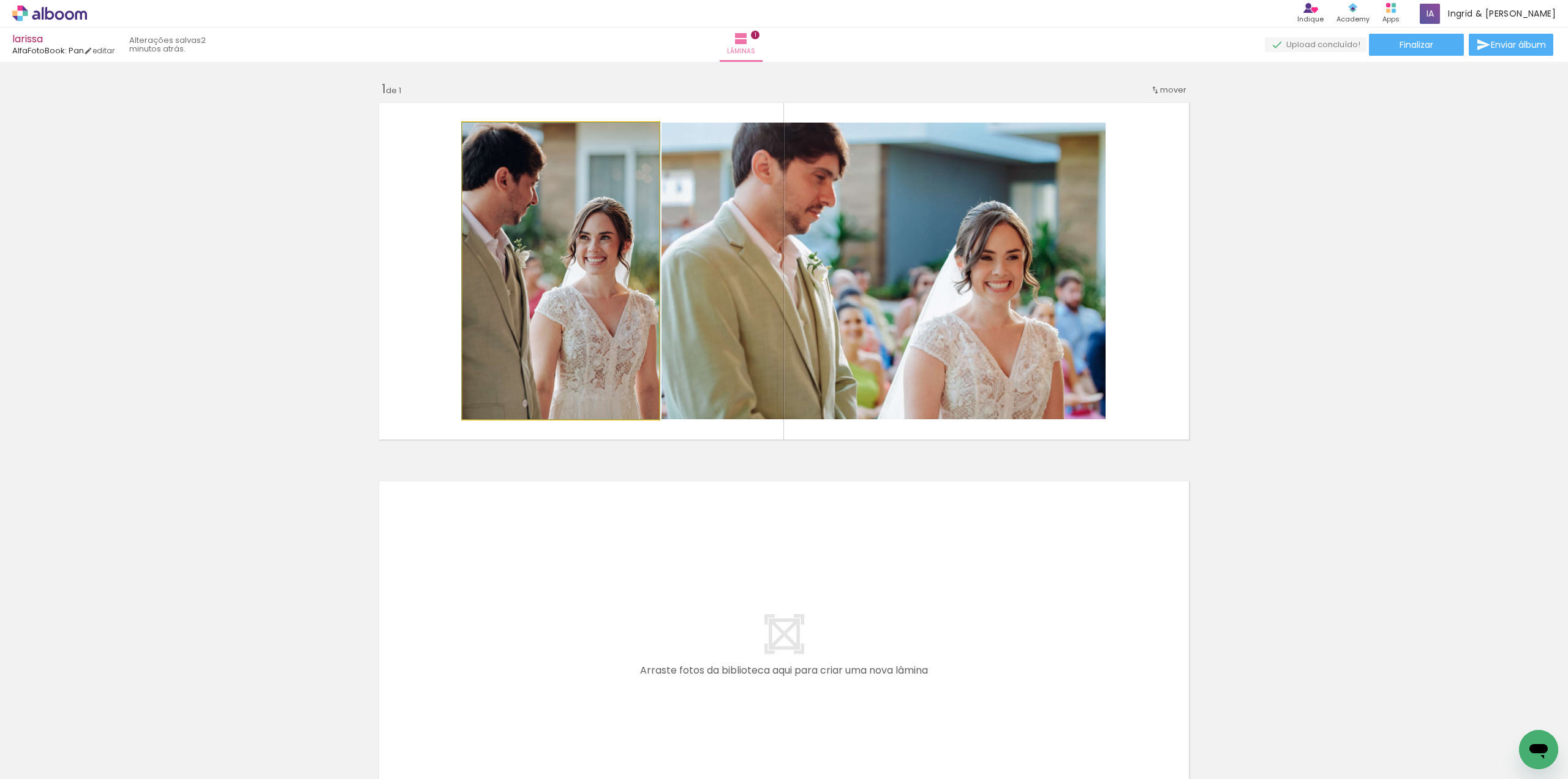
click at [515, 264] on quentale-photo at bounding box center [560, 271] width 196 height 297
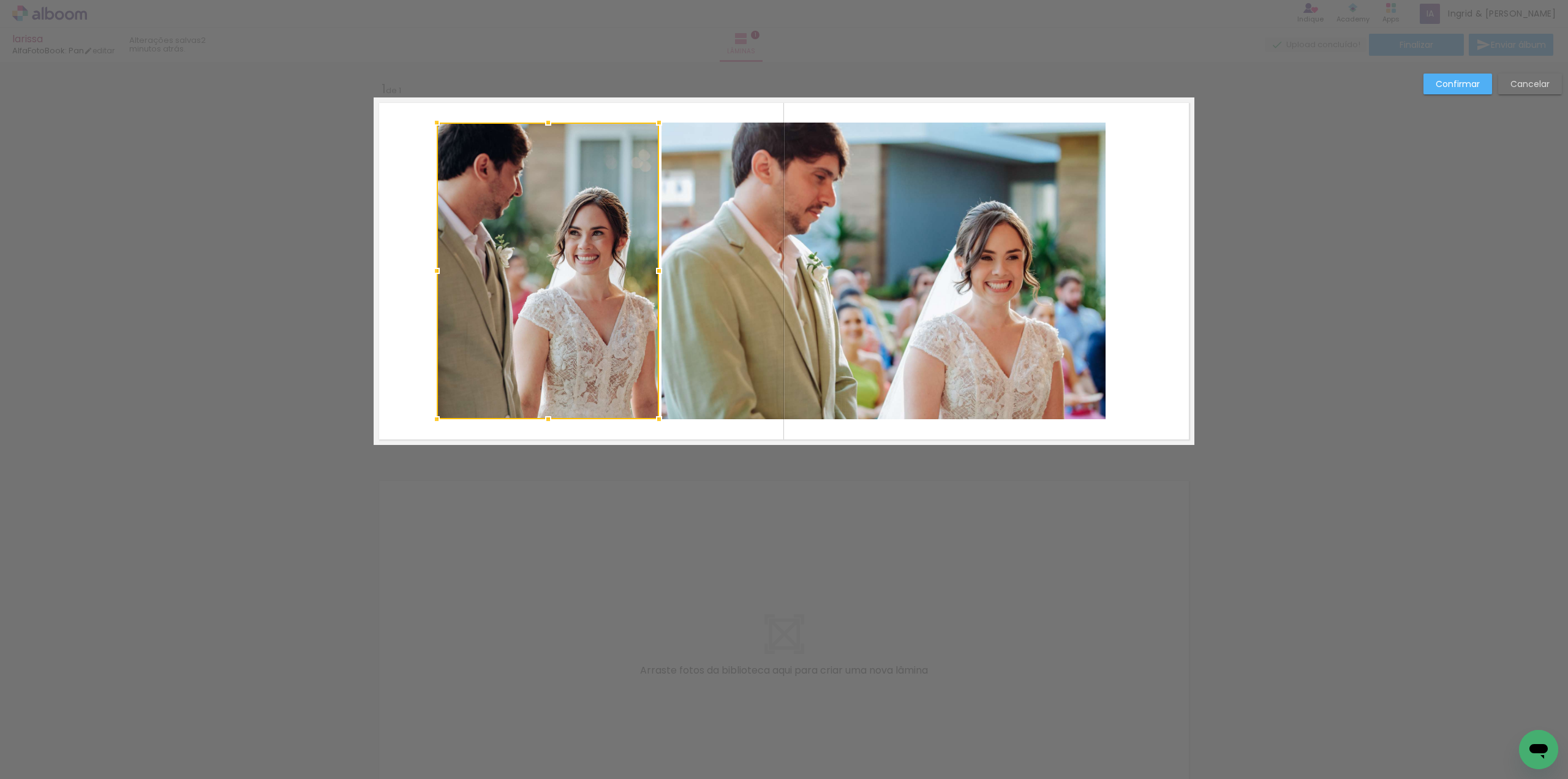
drag, startPoint x: 456, startPoint y: 270, endPoint x: 429, endPoint y: 273, distance: 27.2
click at [429, 273] on div at bounding box center [436, 271] width 25 height 25
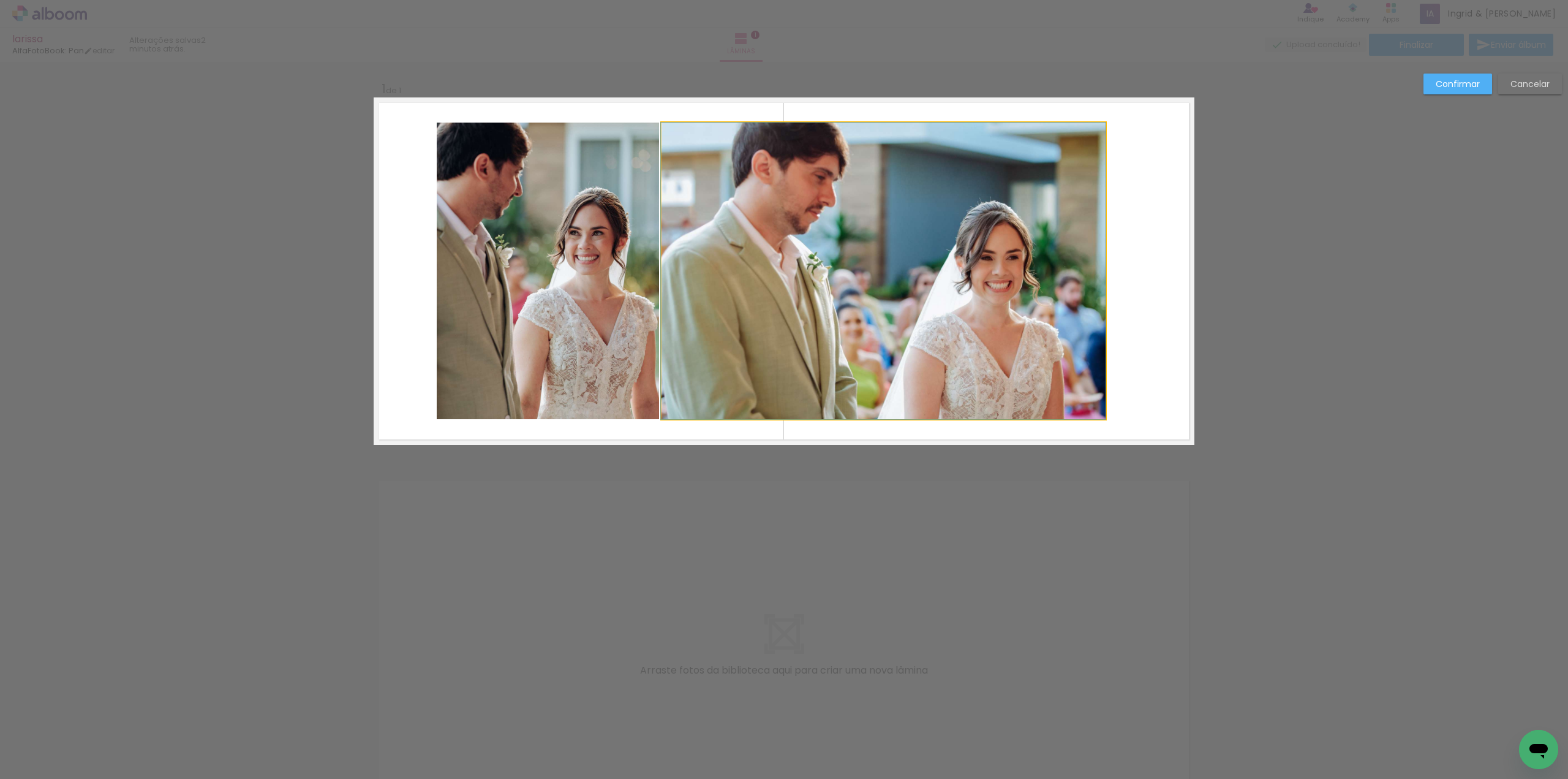
click at [1035, 249] on quentale-photo at bounding box center [883, 271] width 444 height 297
click at [659, 249] on div at bounding box center [548, 271] width 222 height 297
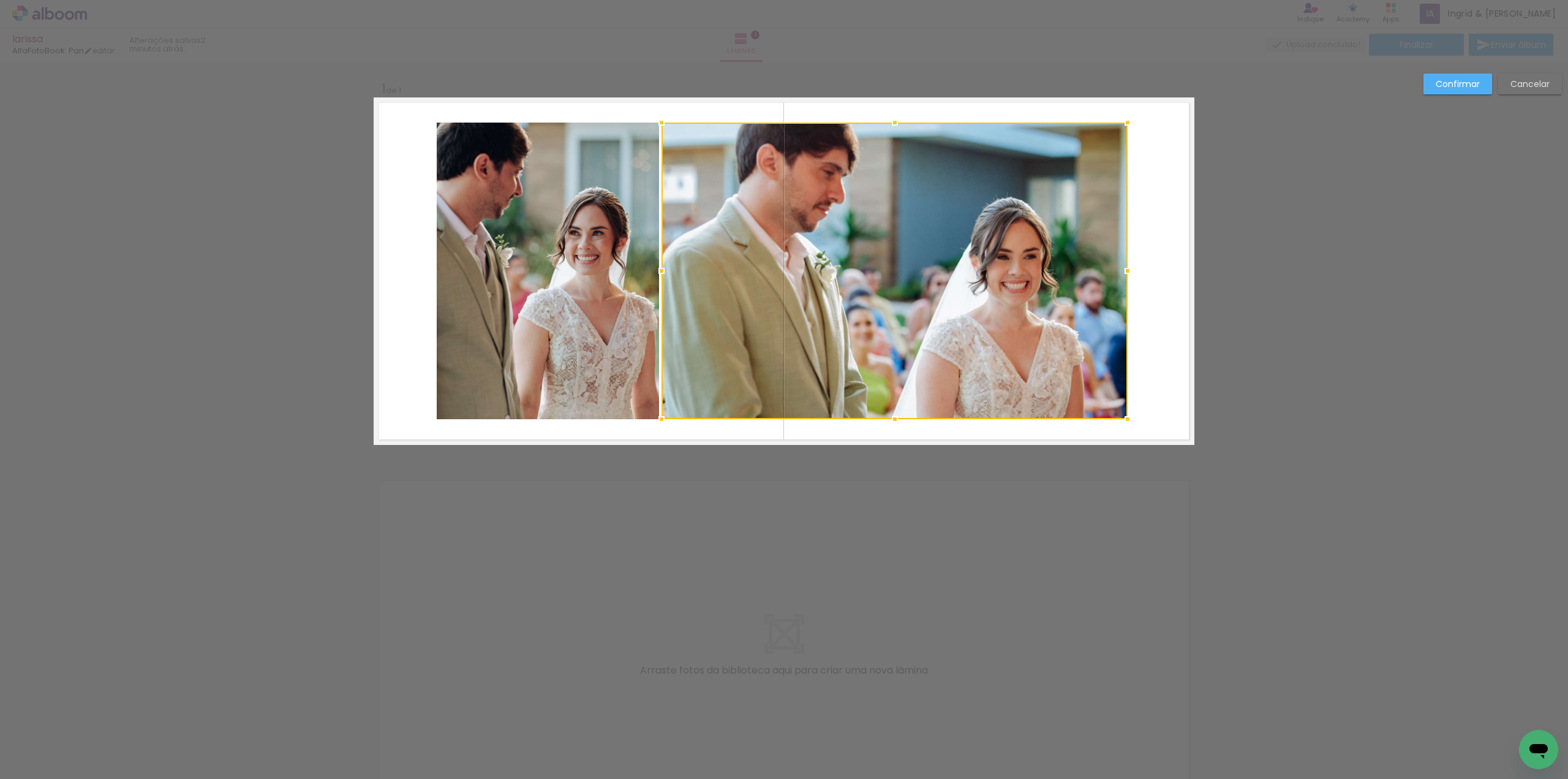
drag, startPoint x: 1098, startPoint y: 270, endPoint x: 1120, endPoint y: 271, distance: 22.0
click at [1120, 271] on div at bounding box center [1127, 271] width 25 height 25
click at [984, 264] on div at bounding box center [894, 271] width 466 height 297
click at [1010, 277] on div at bounding box center [895, 270] width 466 height 297
click at [0, 0] on slot "Confirmar" at bounding box center [0, 0] width 0 height 0
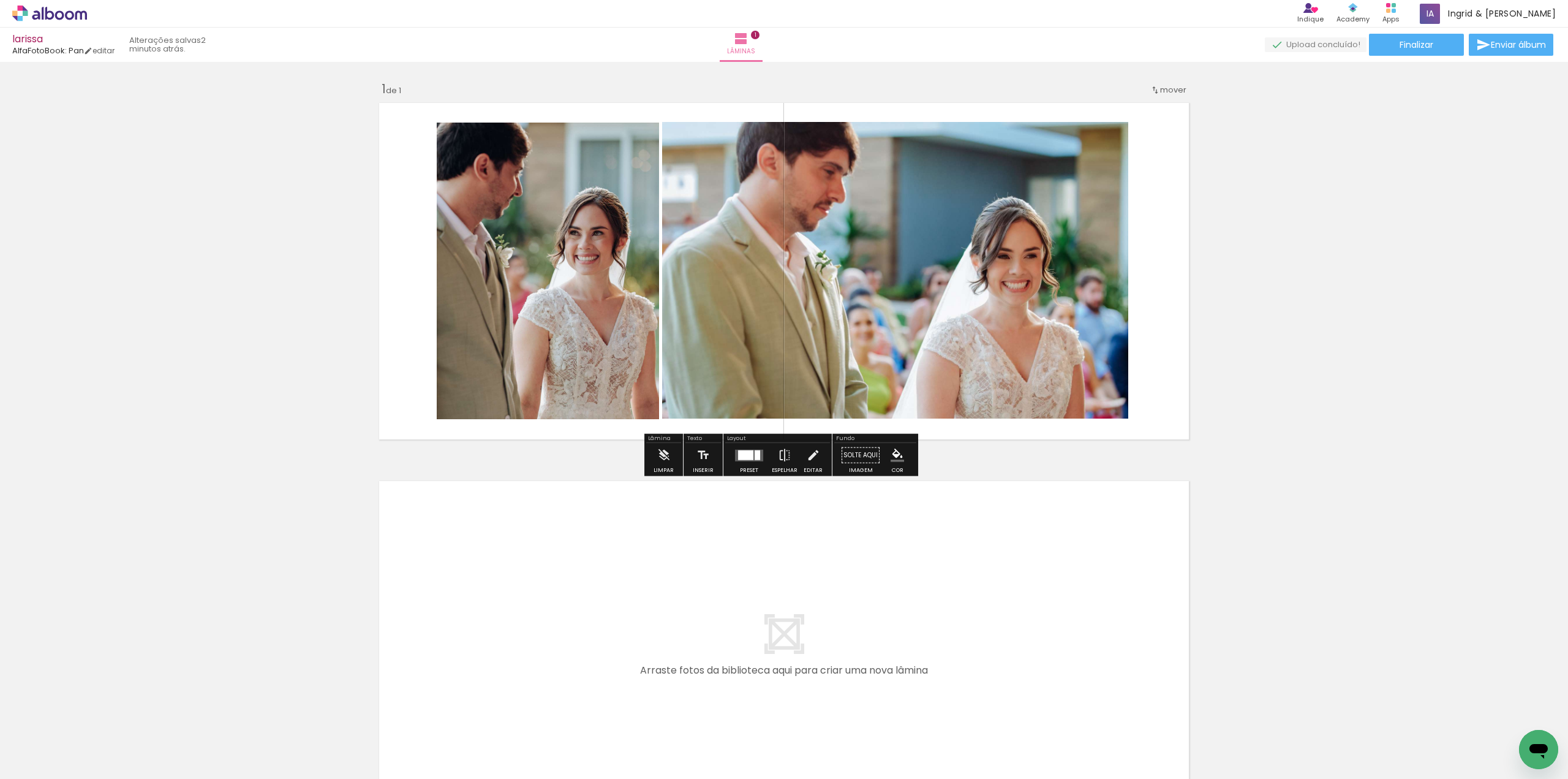
click at [1347, 156] on div "Inserir lâmina 1 de 1" at bounding box center [784, 444] width 1568 height 757
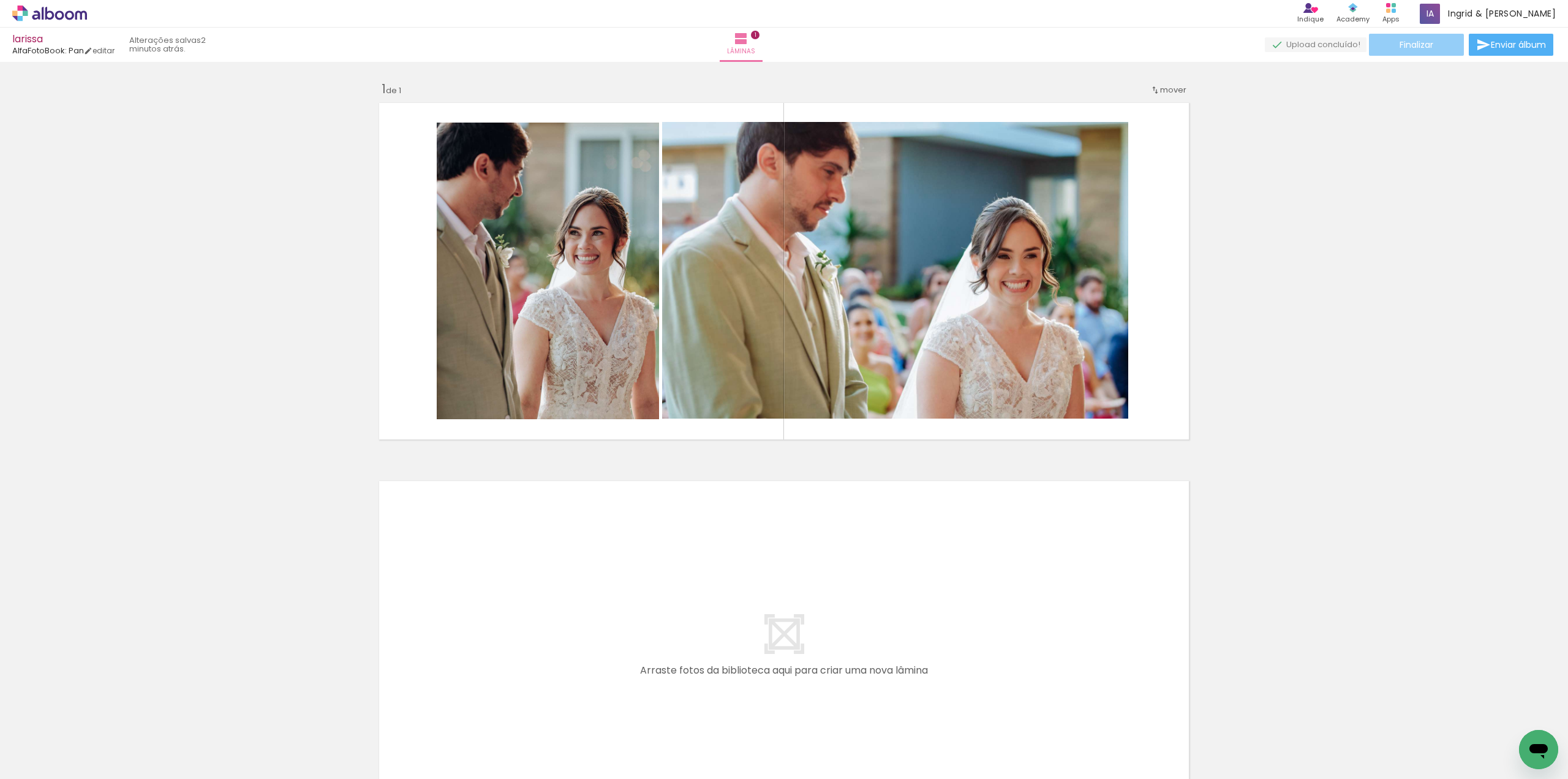
click at [1433, 46] on paper-button "Finalizar" at bounding box center [1416, 45] width 95 height 22
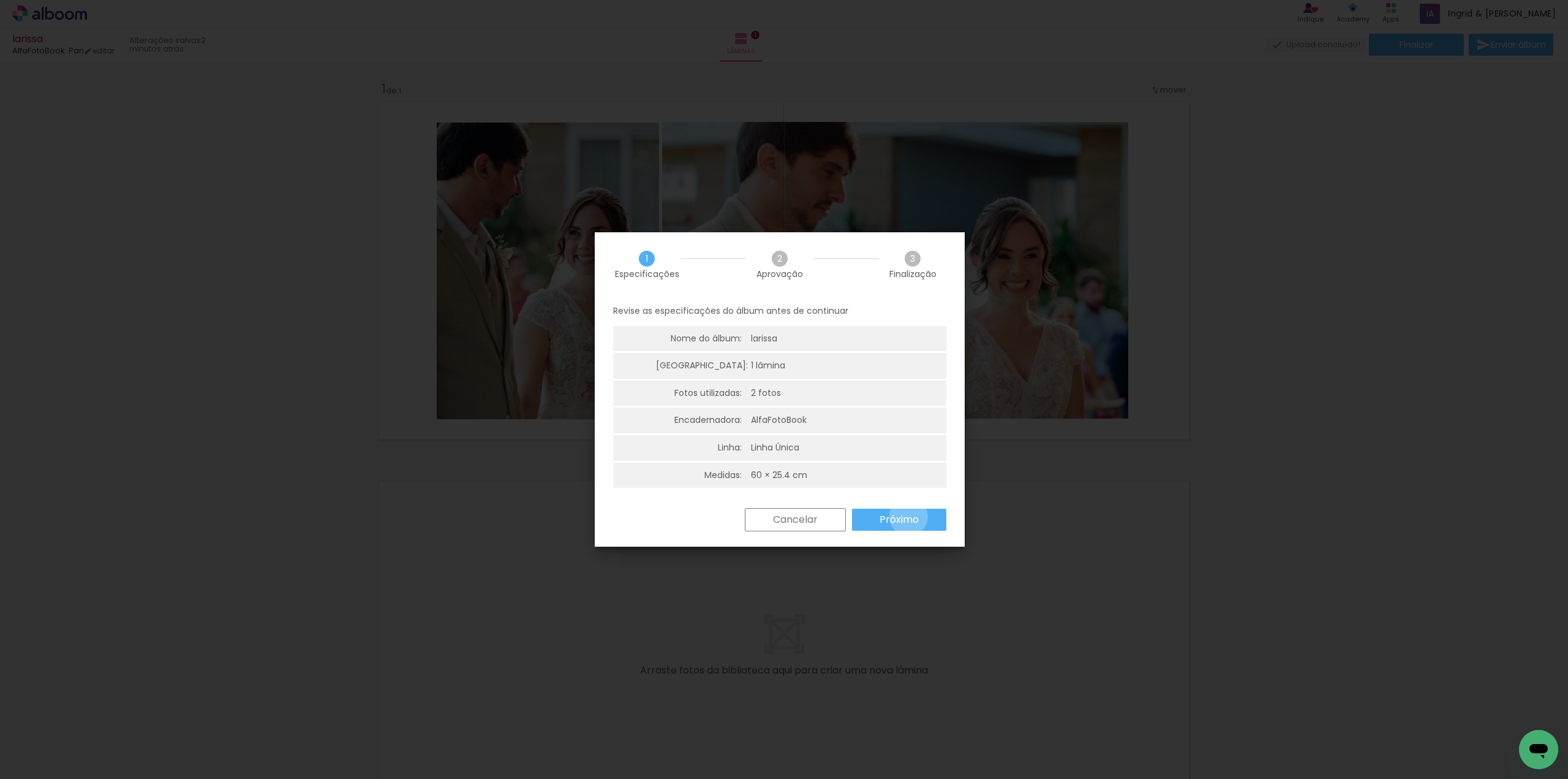
click at [0, 0] on slot "Próximo" at bounding box center [0, 0] width 0 height 0
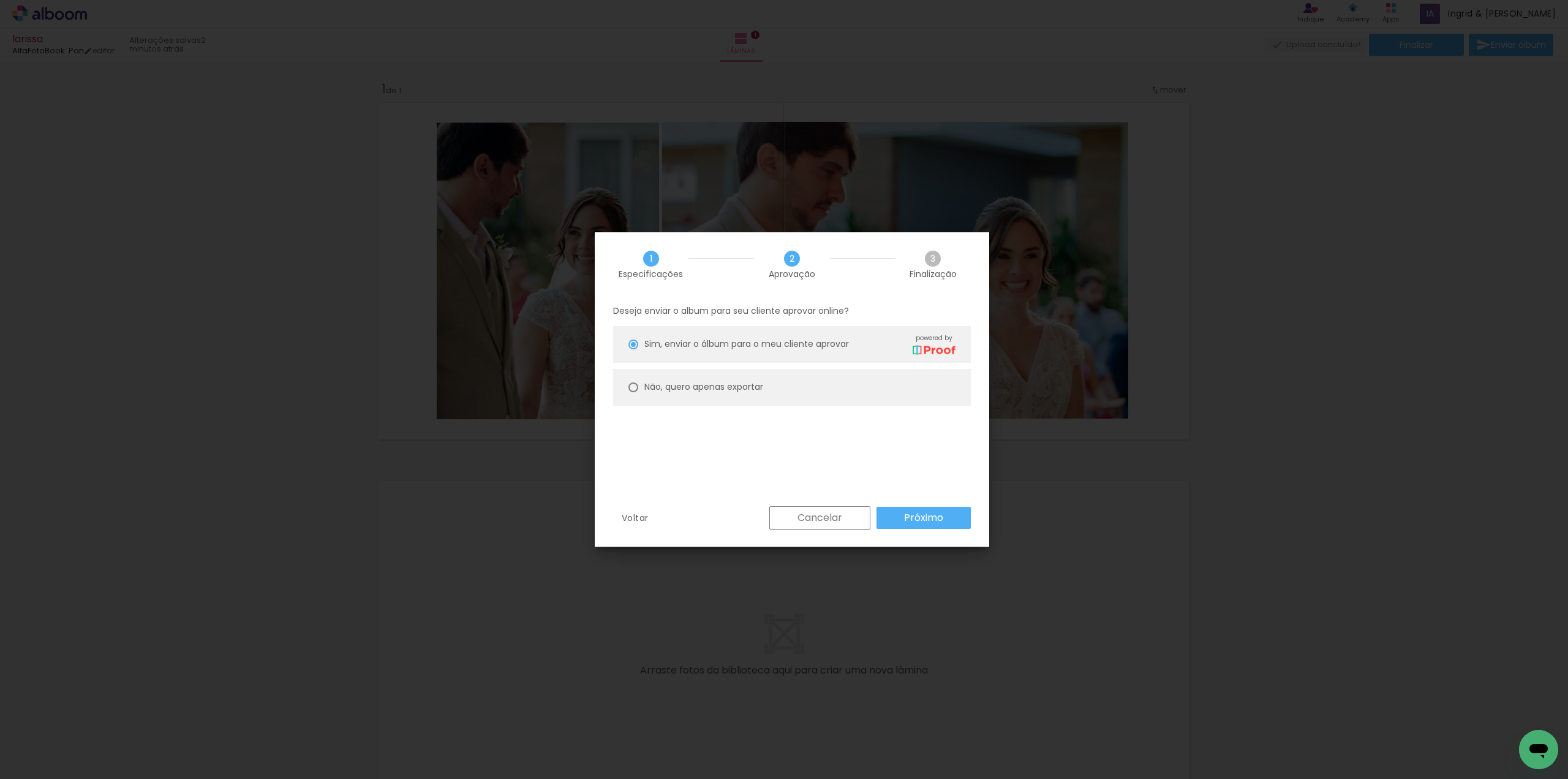
click at [0, 0] on slot "Não, quero apenas exportar" at bounding box center [0, 0] width 0 height 0
type paper-radio-button "on"
click at [946, 515] on paper-button "Próximo" at bounding box center [923, 518] width 95 height 22
type input "Alta, 300 DPI"
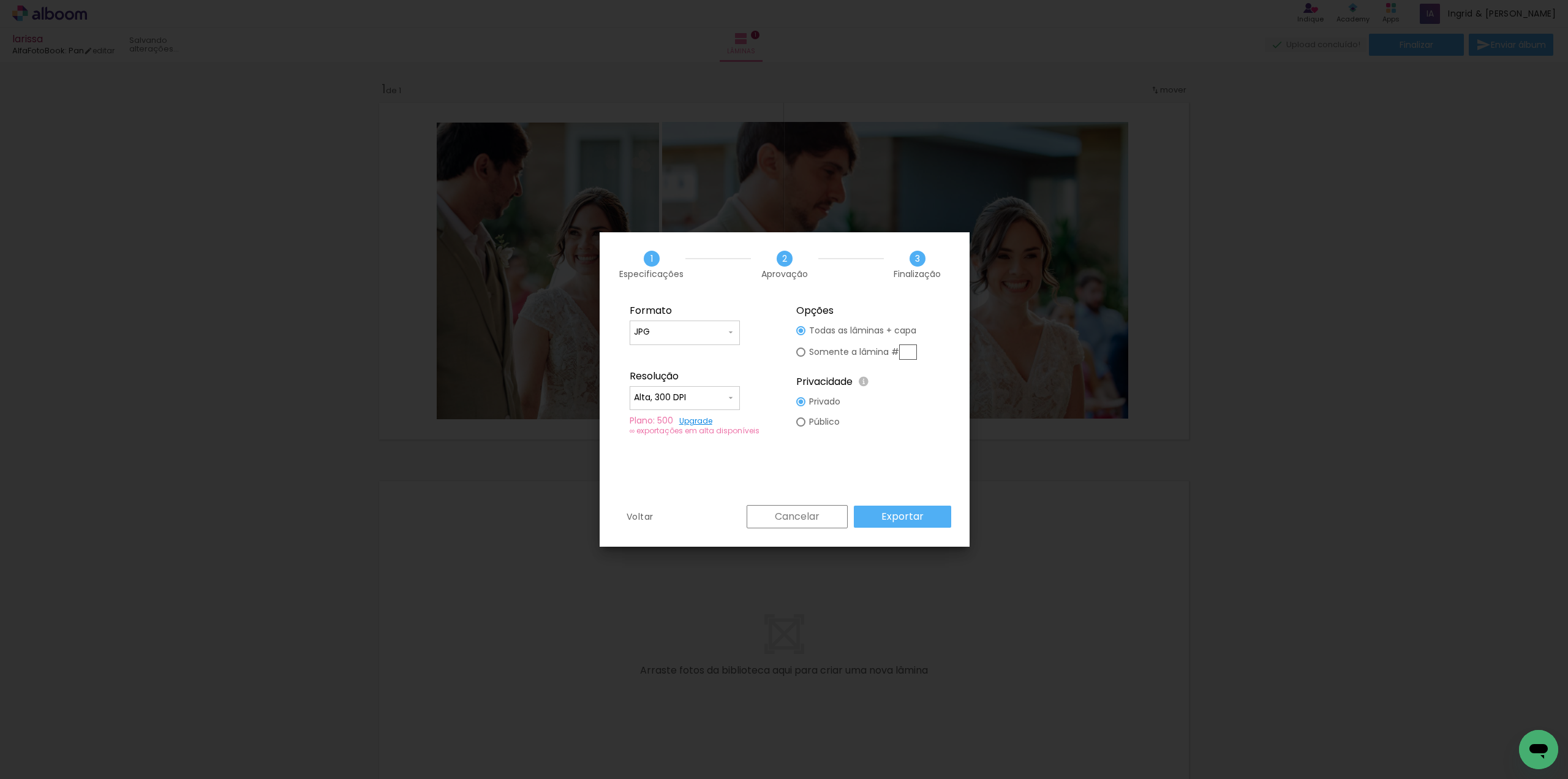
click at [923, 517] on paper-button "Exportar" at bounding box center [902, 516] width 98 height 22
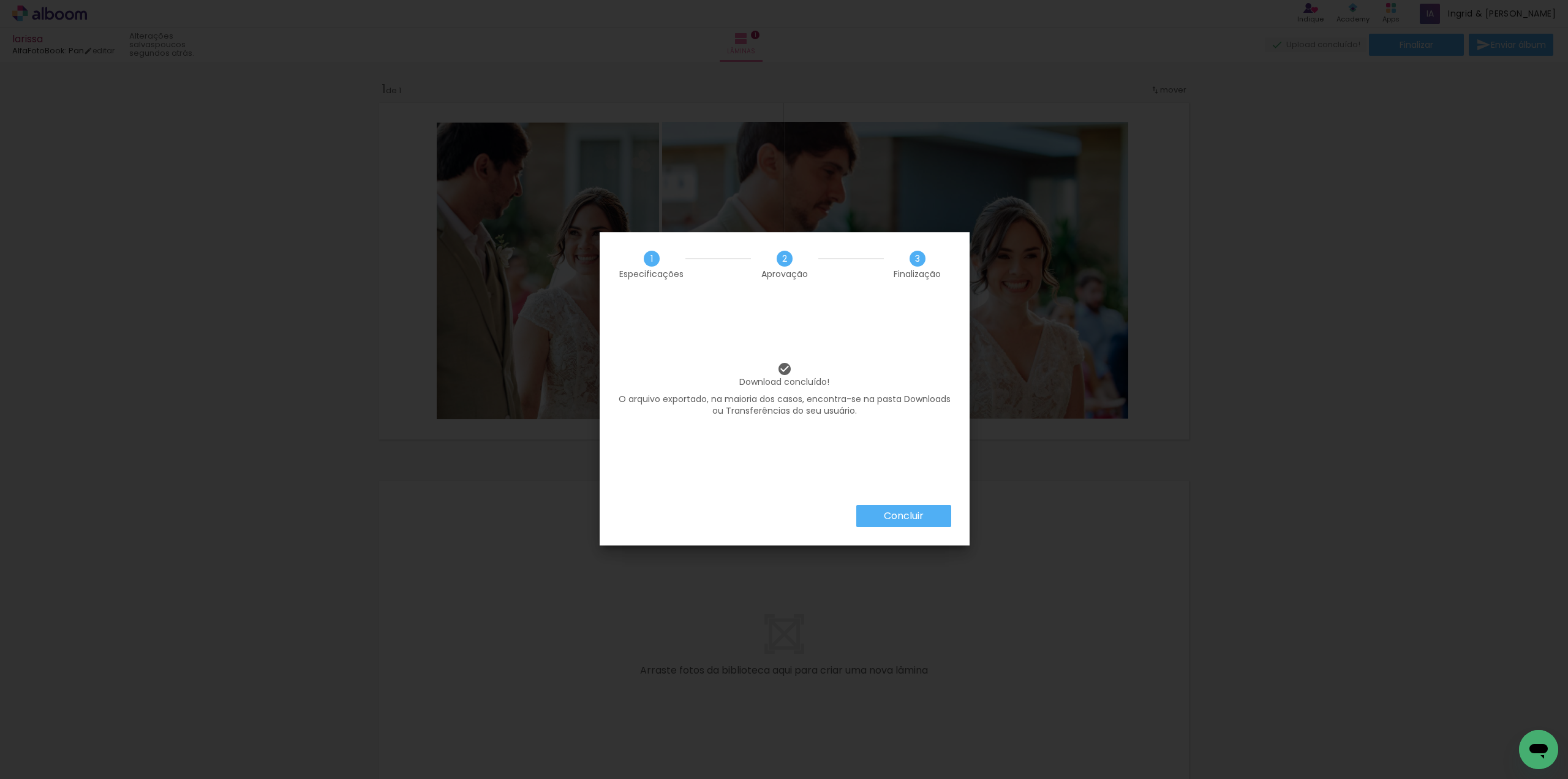
click at [893, 530] on div "Concluir" at bounding box center [784, 525] width 370 height 41
click at [0, 0] on slot "Concluir" at bounding box center [0, 0] width 0 height 0
